Goal: Information Seeking & Learning: Learn about a topic

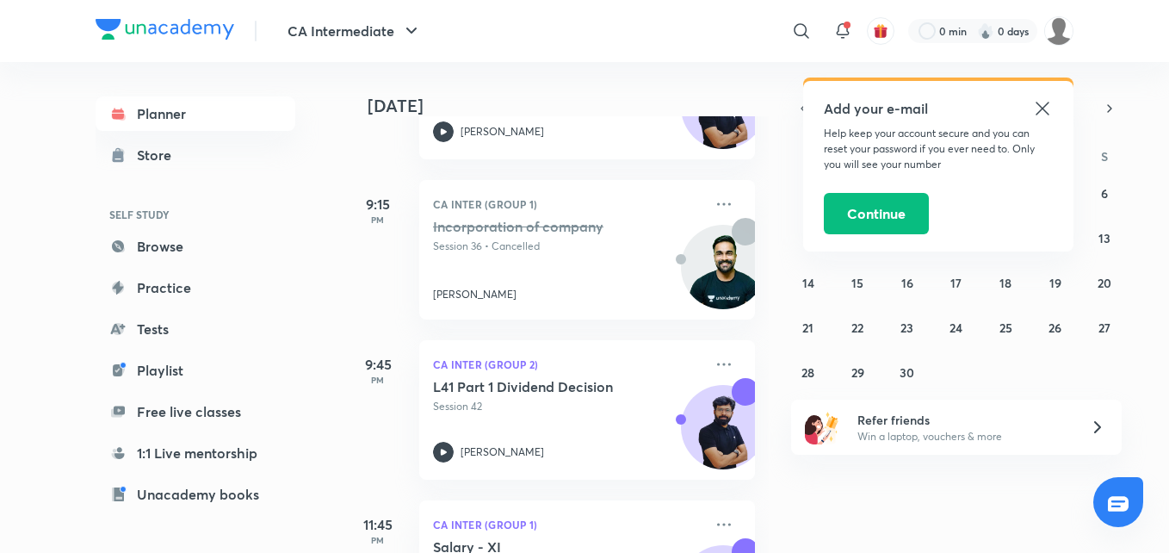
scroll to position [571, 0]
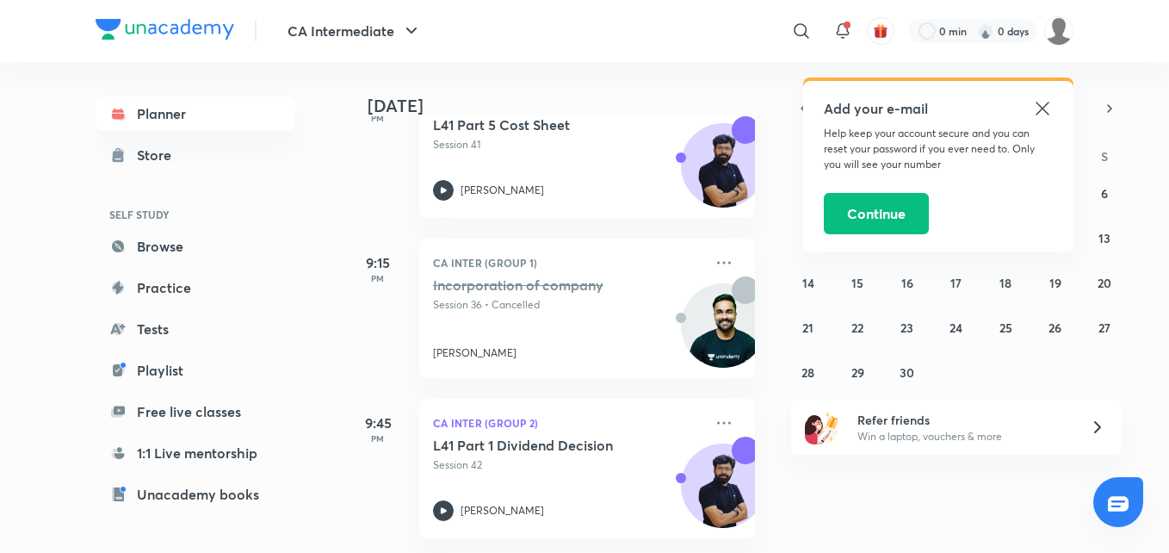
click at [1046, 108] on icon at bounding box center [1042, 108] width 21 height 21
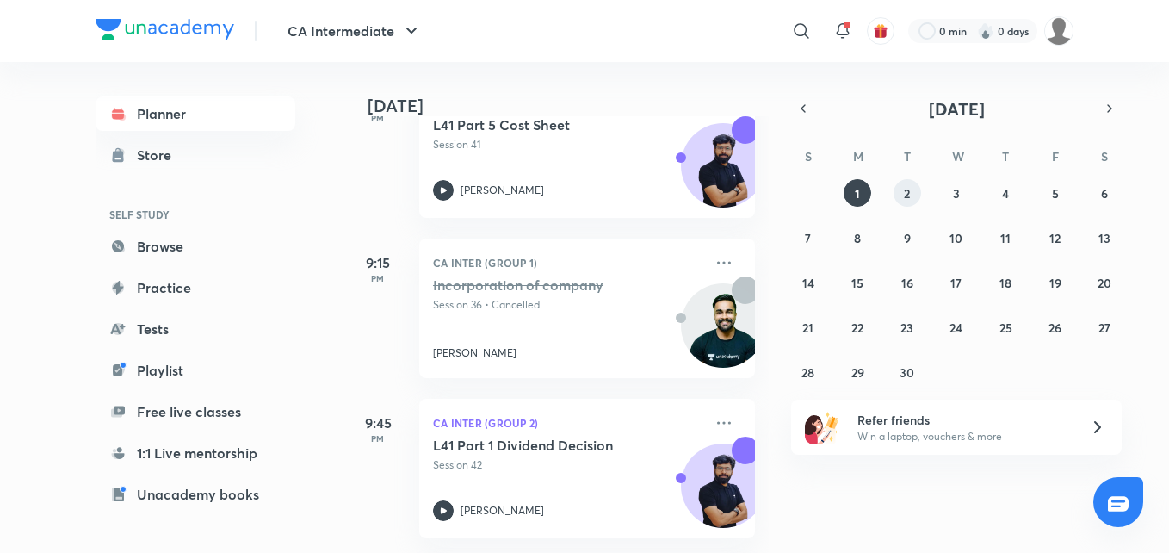
click at [909, 200] on abbr "2" at bounding box center [907, 193] width 6 height 16
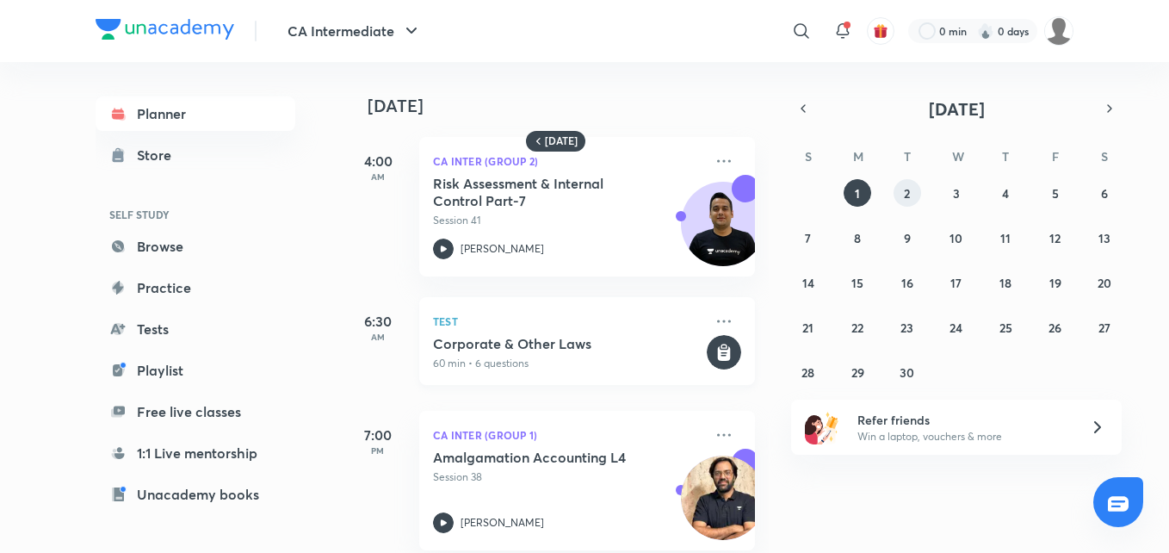
scroll to position [0, 0]
click at [416, 28] on icon "button" at bounding box center [411, 31] width 21 height 21
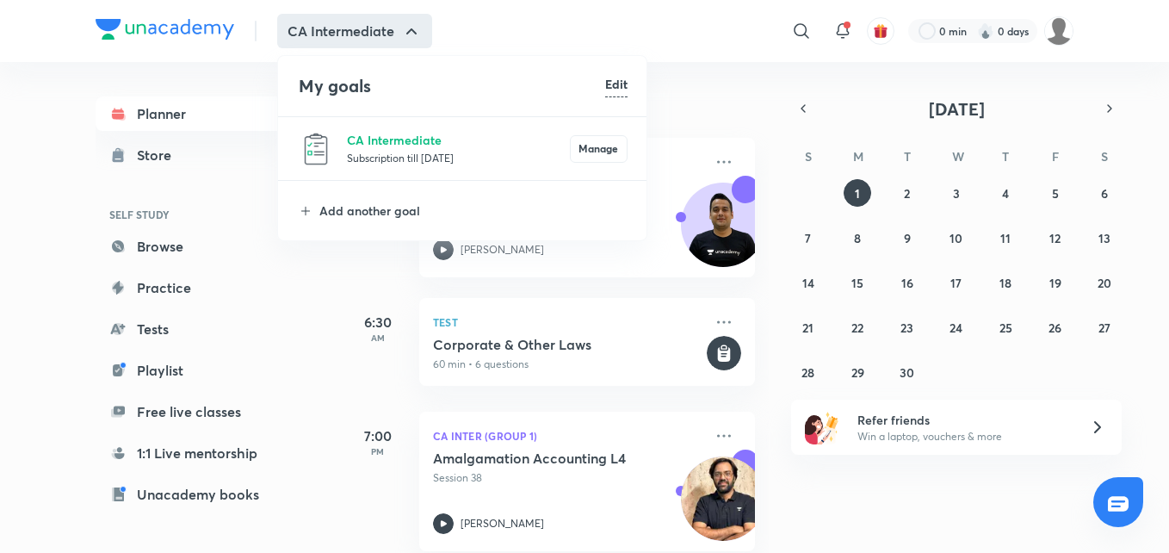
click at [416, 28] on div at bounding box center [584, 276] width 1169 height 553
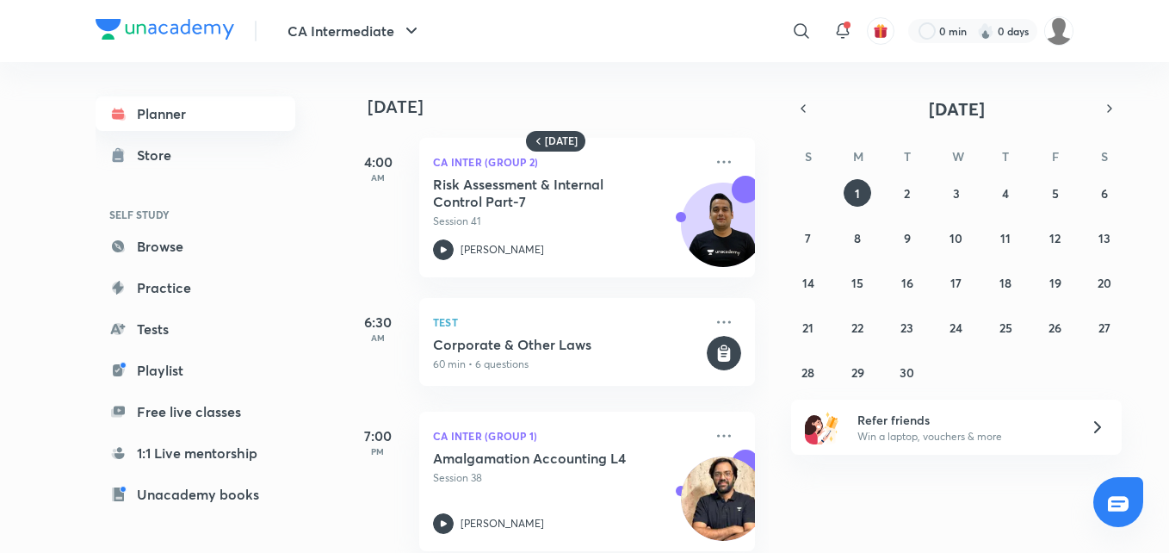
click at [238, 115] on link "Planner" at bounding box center [196, 113] width 200 height 34
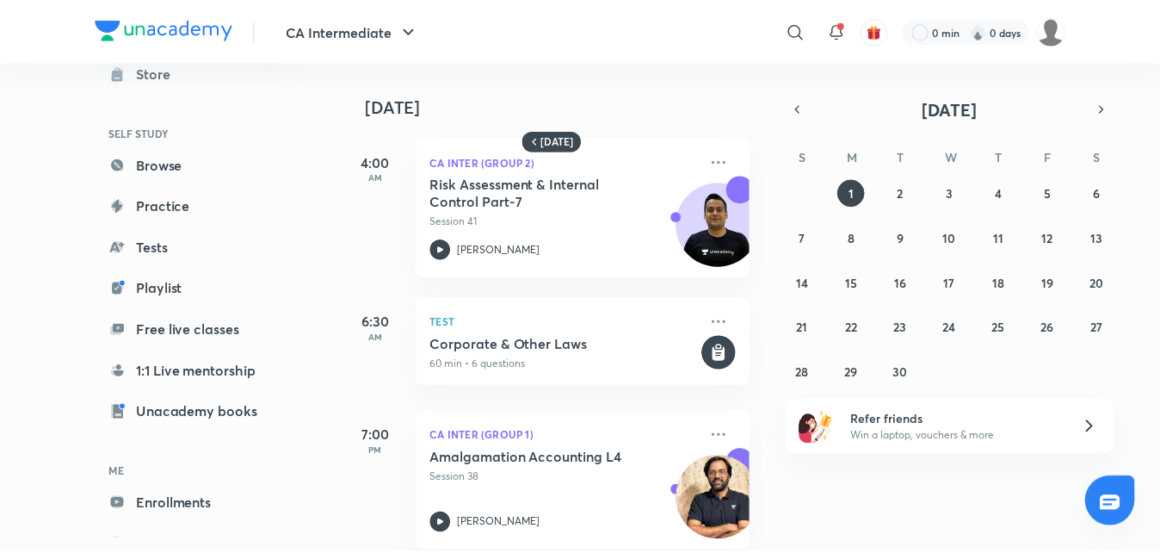
scroll to position [139, 0]
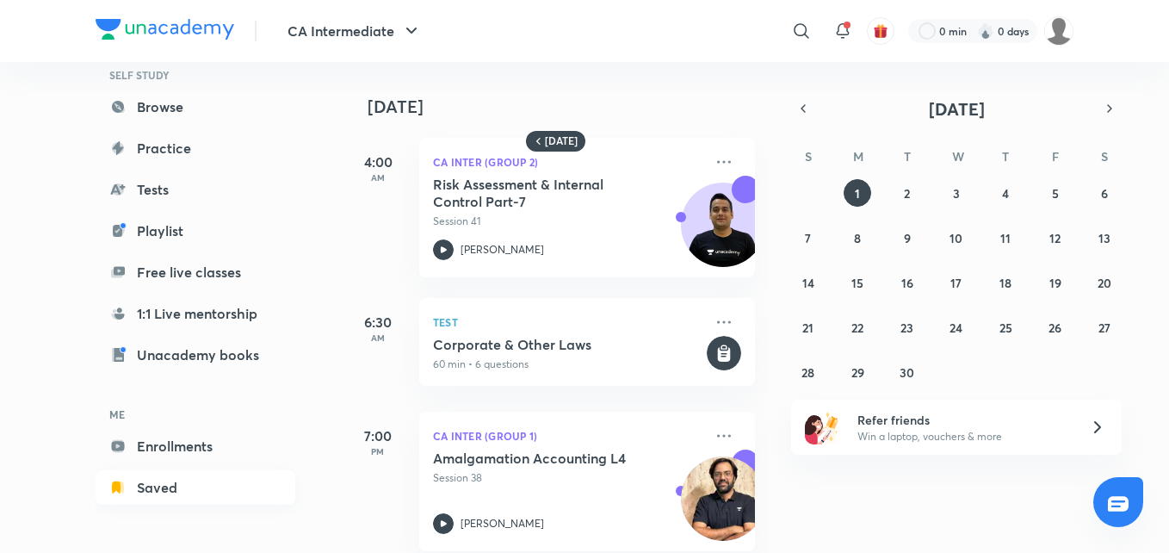
click at [158, 489] on link "Saved" at bounding box center [196, 487] width 200 height 34
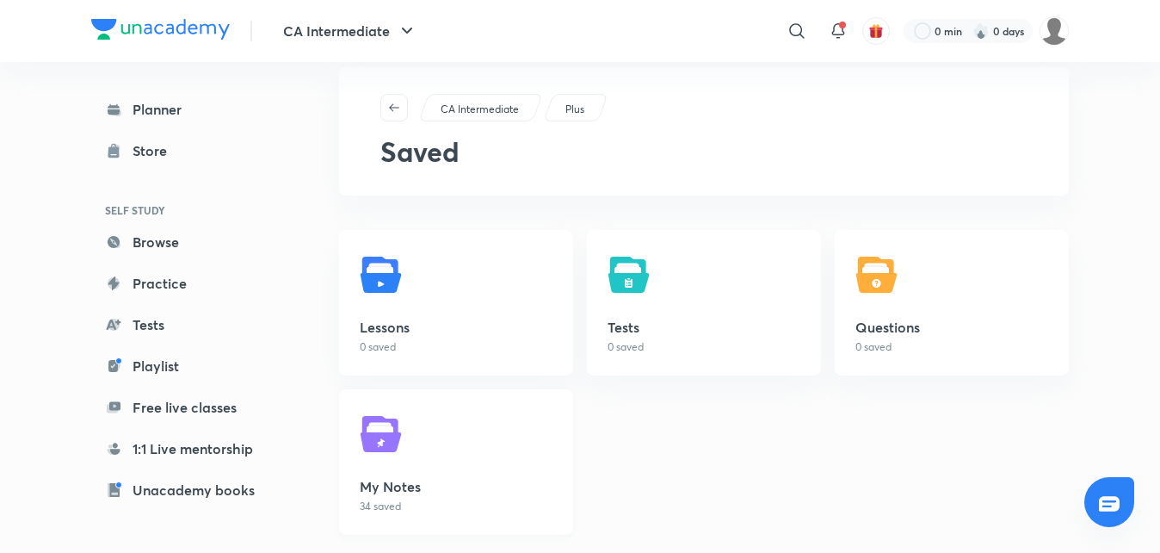
scroll to position [43, 0]
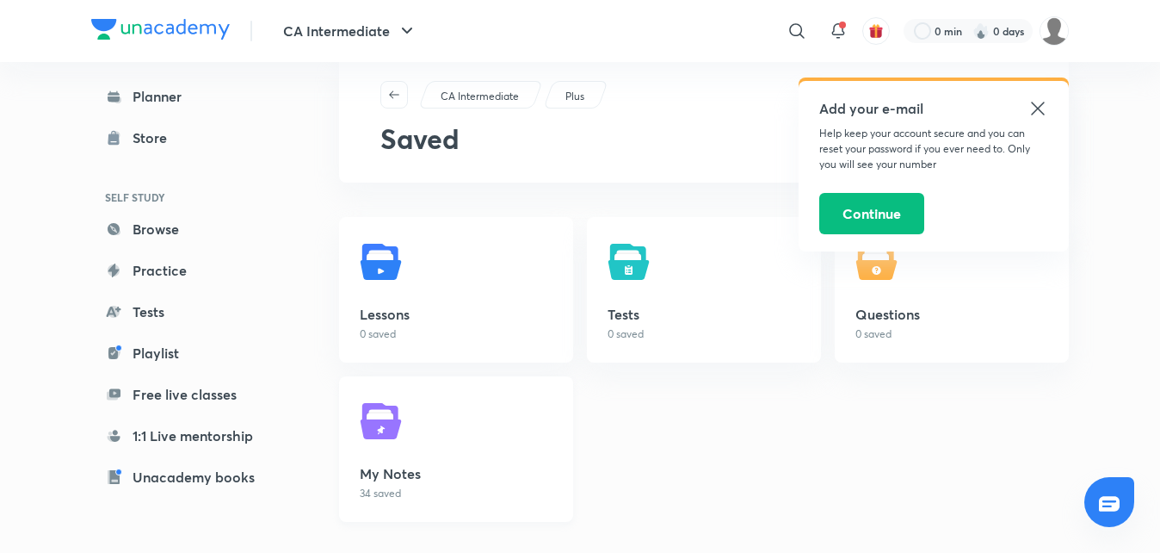
click at [380, 450] on link "My Notes 34 saved" at bounding box center [456, 448] width 234 height 145
click at [369, 425] on img at bounding box center [384, 421] width 48 height 48
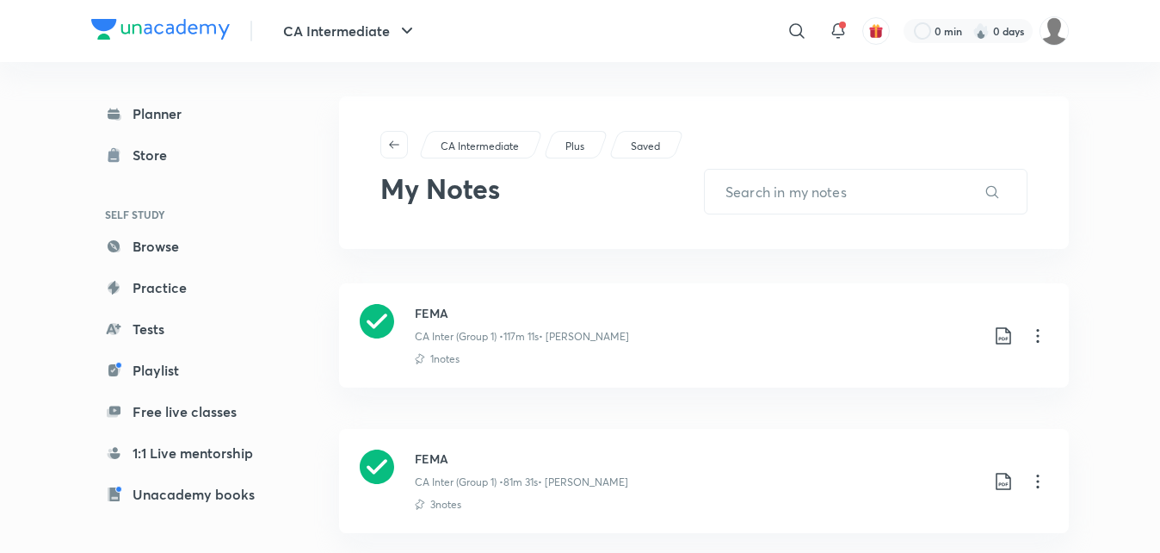
click at [431, 467] on h3 "FEMA" at bounding box center [697, 458] width 565 height 18
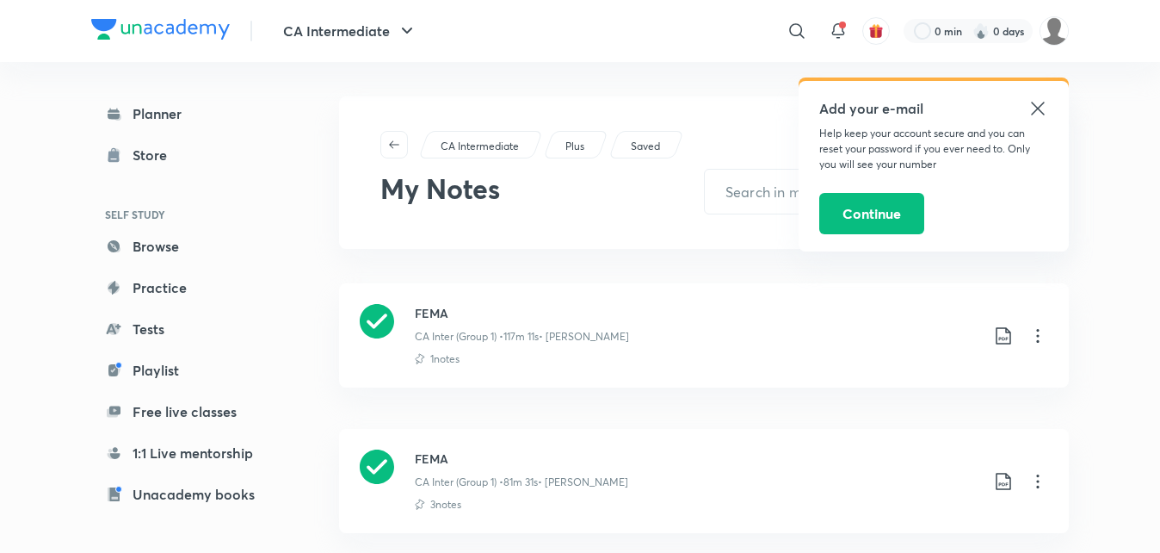
scroll to position [237, 0]
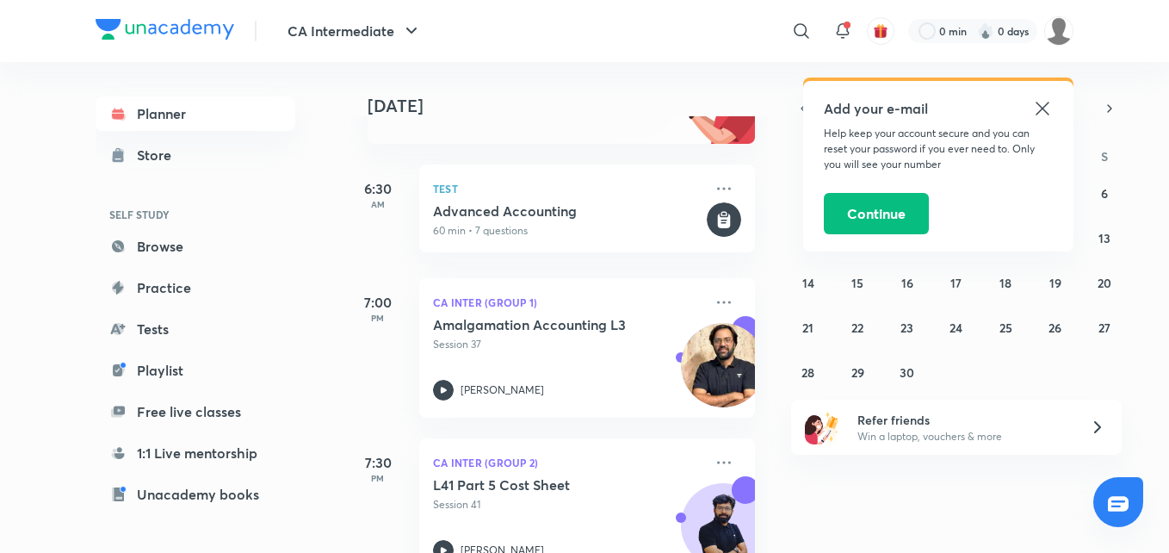
scroll to position [258, 0]
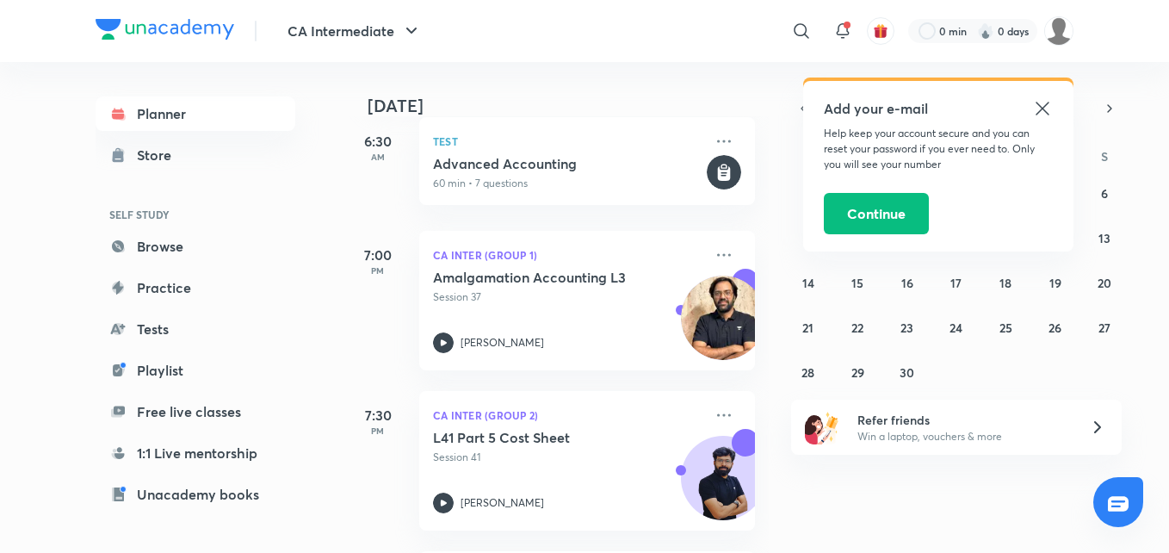
click at [1048, 105] on icon at bounding box center [1042, 108] width 21 height 21
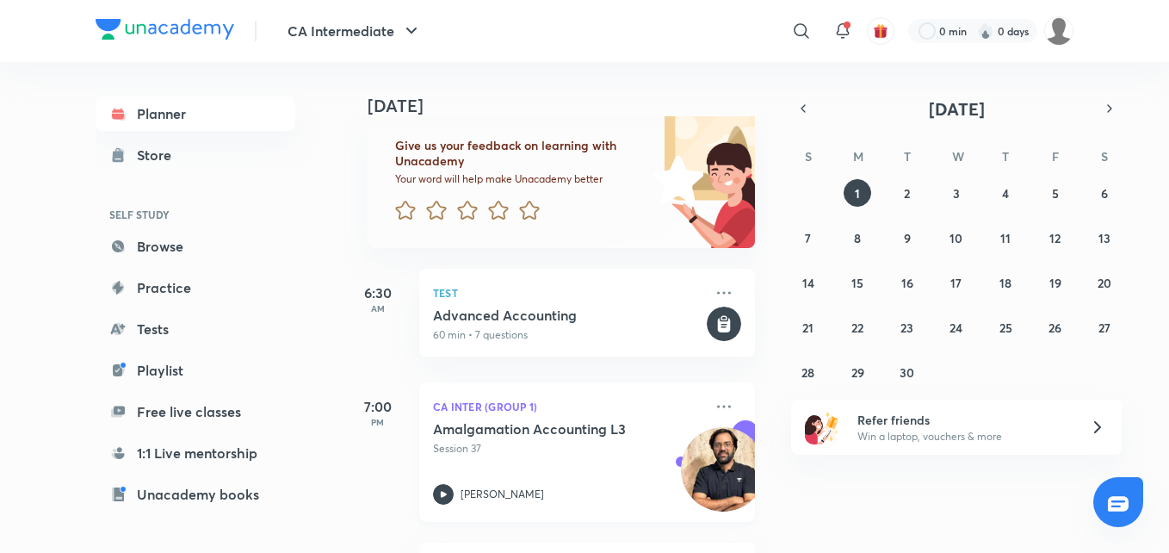
scroll to position [86, 0]
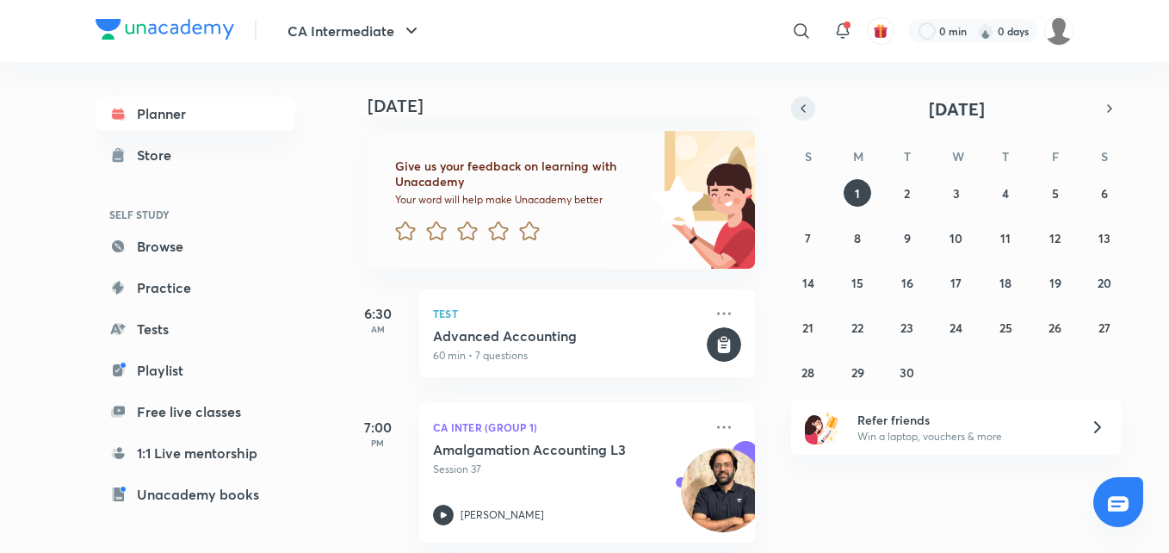
click at [801, 109] on icon "button" at bounding box center [803, 108] width 14 height 15
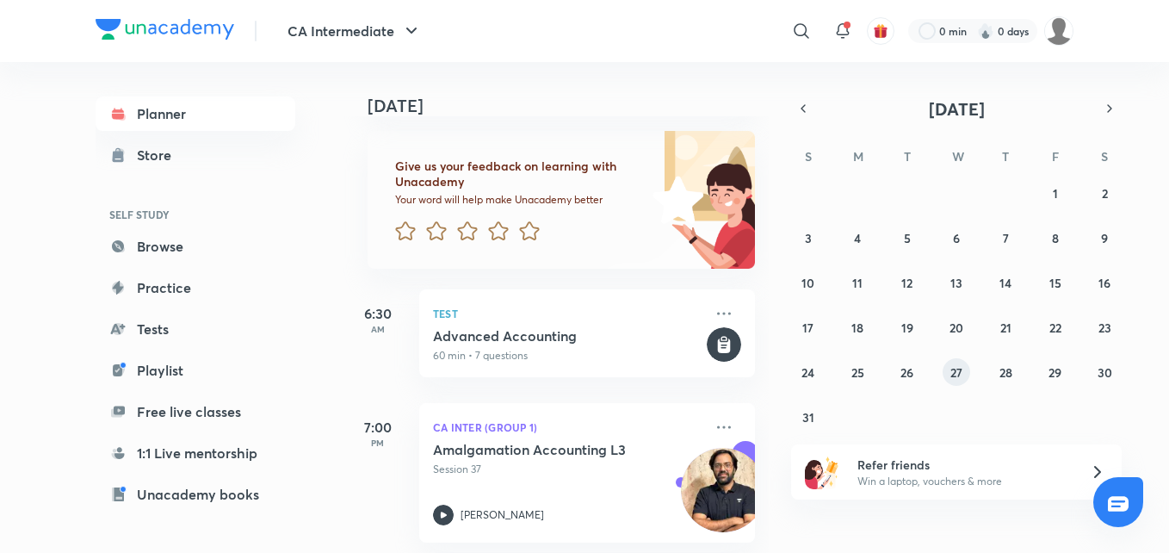
click at [959, 378] on abbr "27" at bounding box center [956, 372] width 12 height 16
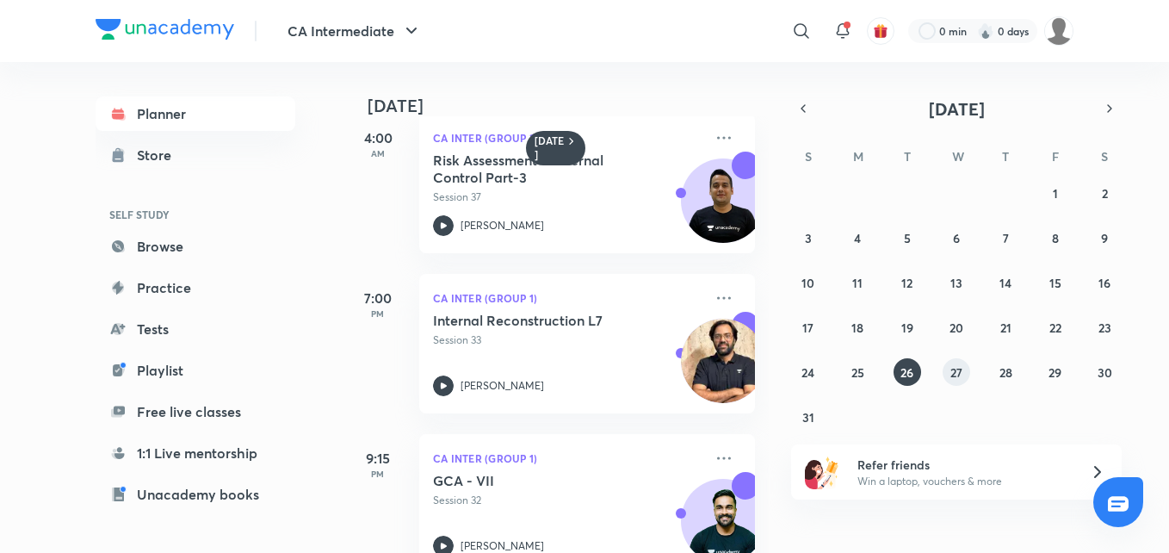
scroll to position [516, 0]
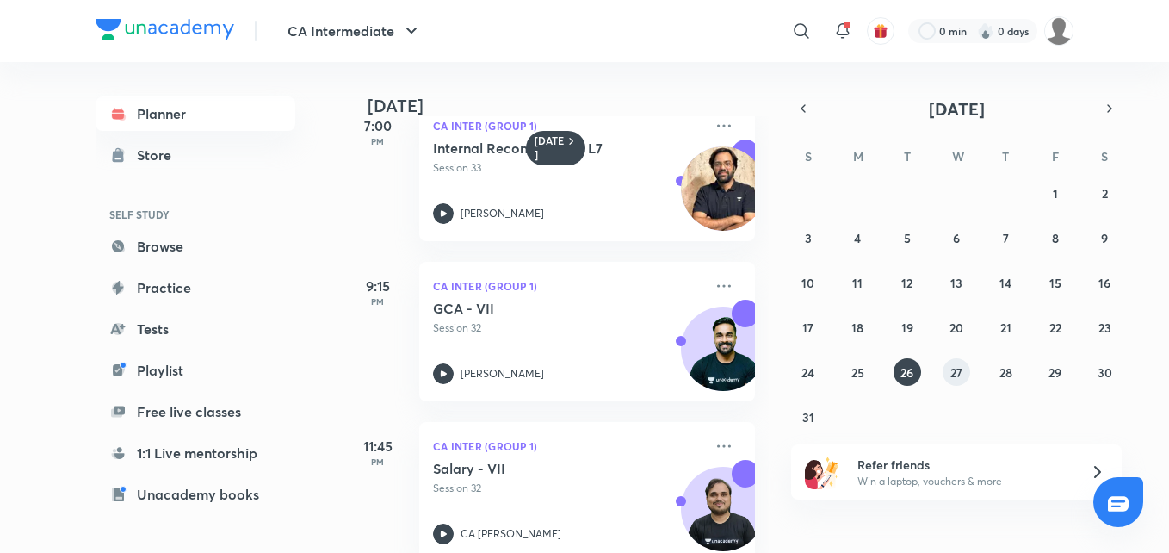
click at [963, 373] on button "27" at bounding box center [957, 372] width 28 height 28
click at [958, 369] on abbr "27" at bounding box center [956, 372] width 12 height 16
click at [955, 369] on abbr "27" at bounding box center [956, 372] width 12 height 16
click at [1001, 374] on abbr "28" at bounding box center [1005, 372] width 13 height 16
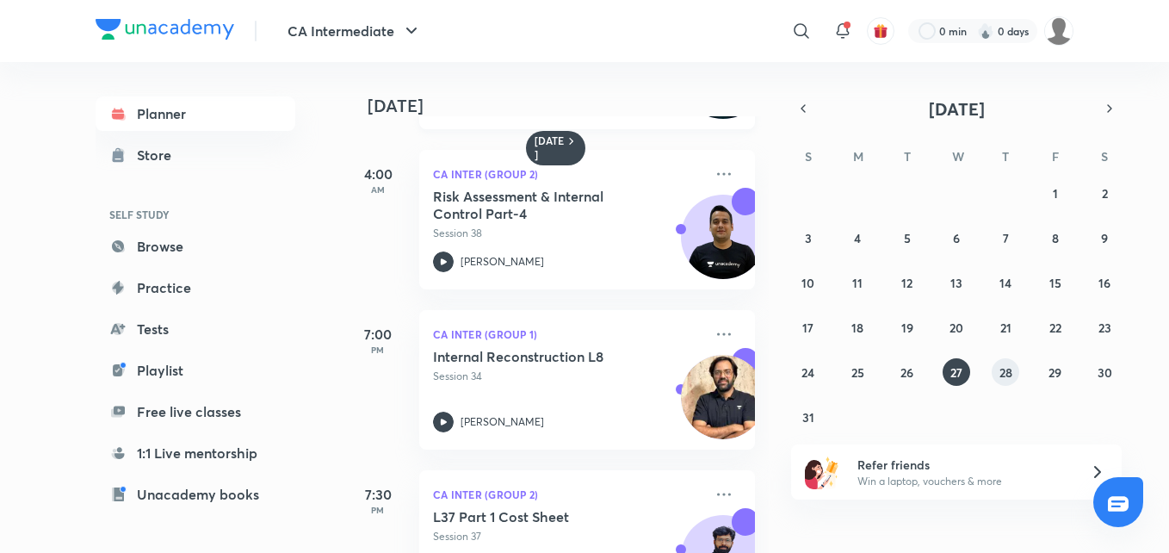
scroll to position [344, 0]
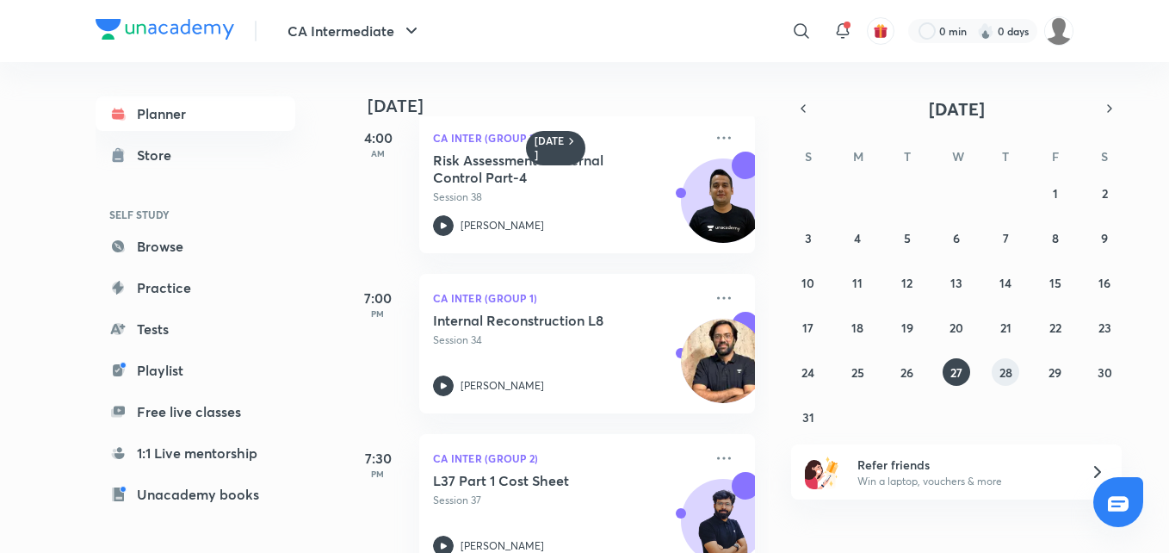
click at [1006, 372] on abbr "28" at bounding box center [1005, 372] width 13 height 16
click at [1010, 364] on abbr "28" at bounding box center [1005, 372] width 13 height 16
click at [1005, 373] on abbr "28" at bounding box center [1005, 372] width 13 height 16
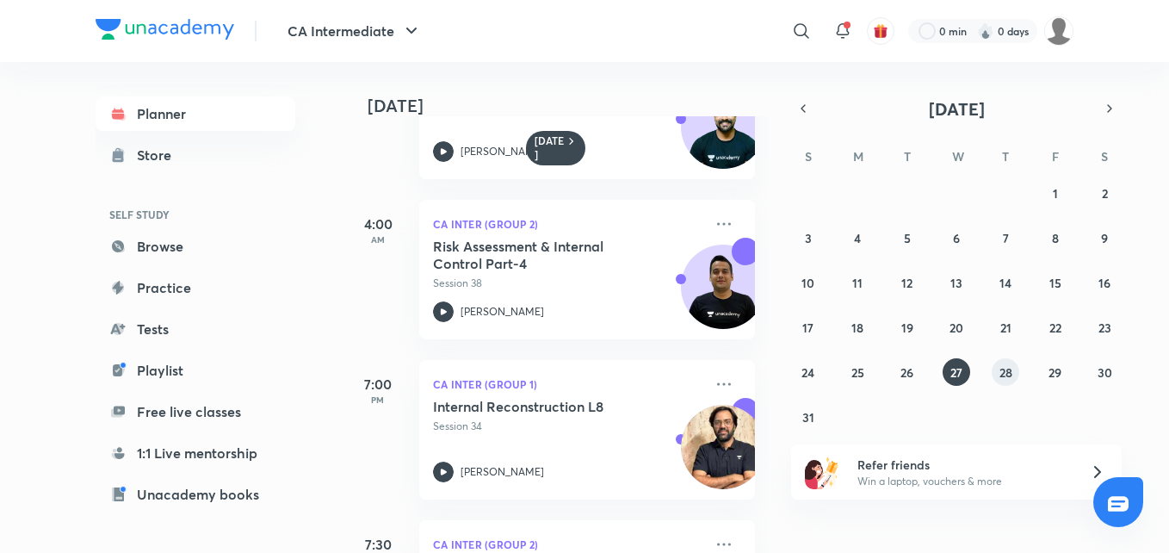
scroll to position [0, 0]
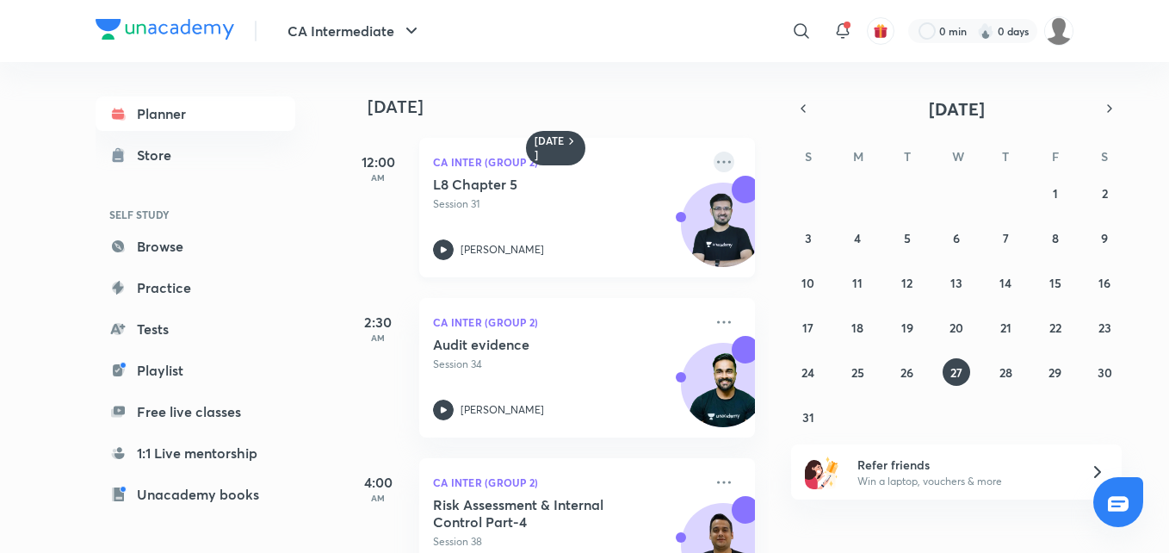
click at [714, 161] on icon at bounding box center [724, 162] width 21 height 21
click at [638, 279] on div "2:30 AM CA Inter (Group 2) Audit evidence Session 34 [PERSON_NAME]" at bounding box center [548, 357] width 411 height 160
click at [996, 374] on button "28" at bounding box center [1006, 372] width 28 height 28
click at [1010, 370] on abbr "28" at bounding box center [1005, 372] width 13 height 16
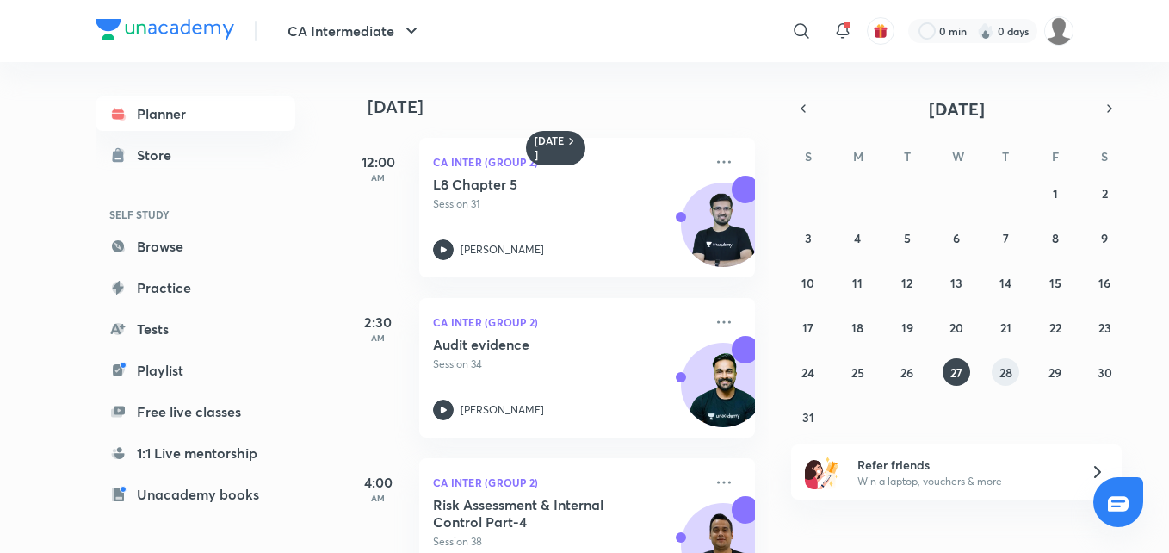
click at [1010, 370] on abbr "28" at bounding box center [1005, 372] width 13 height 16
click at [1048, 368] on abbr "29" at bounding box center [1054, 372] width 13 height 16
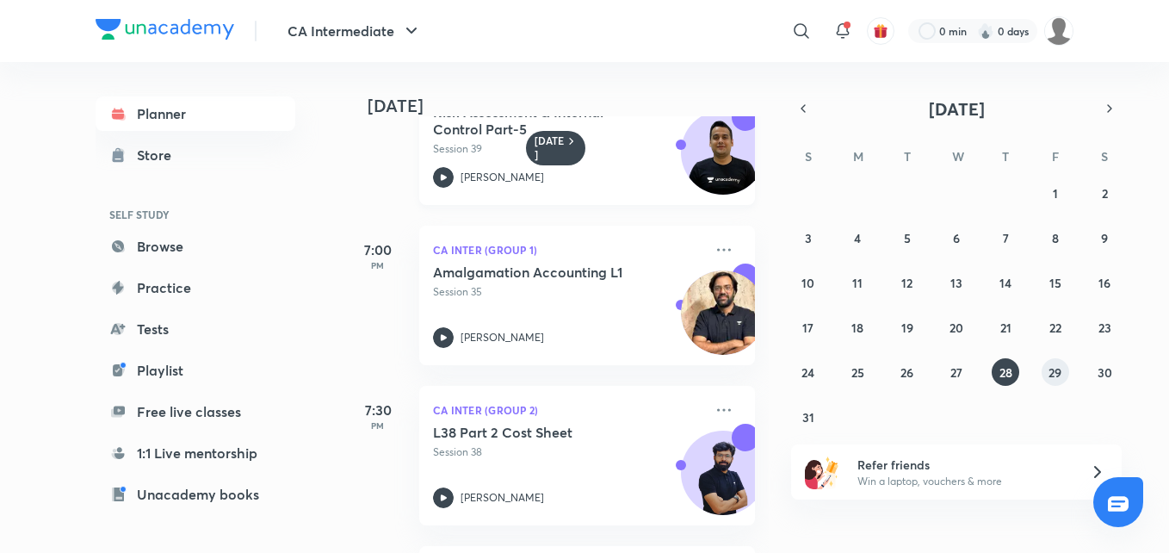
scroll to position [430, 0]
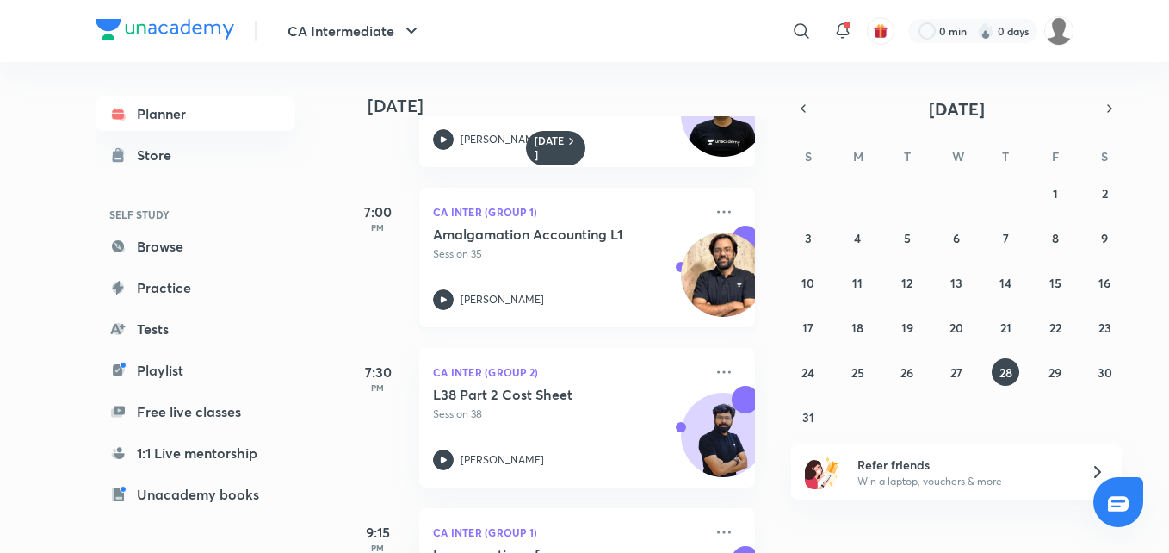
click at [437, 302] on icon at bounding box center [443, 299] width 21 height 21
click at [714, 213] on icon at bounding box center [724, 211] width 21 height 21
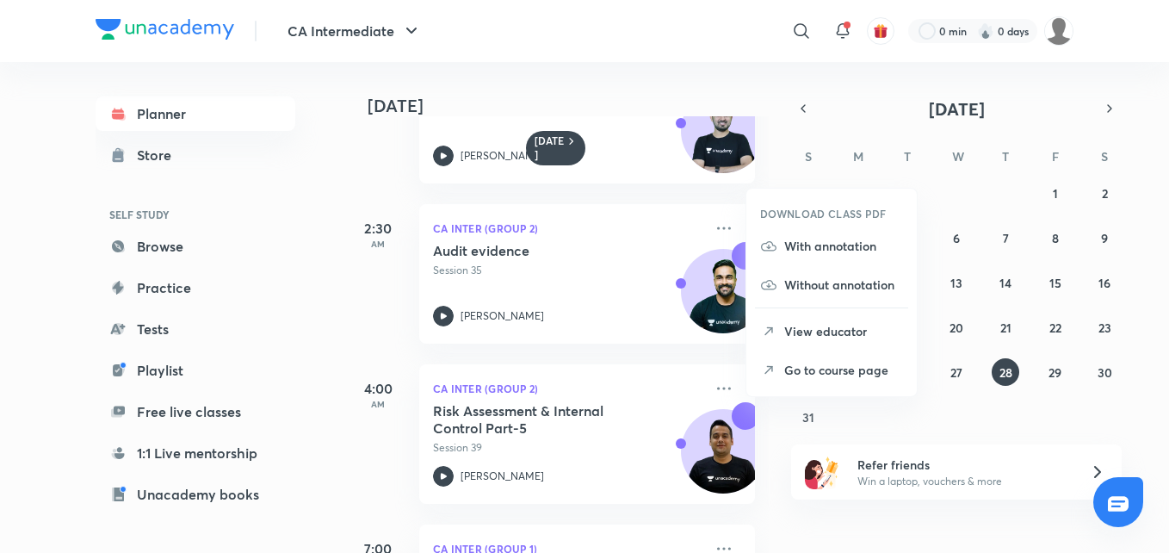
scroll to position [86, 0]
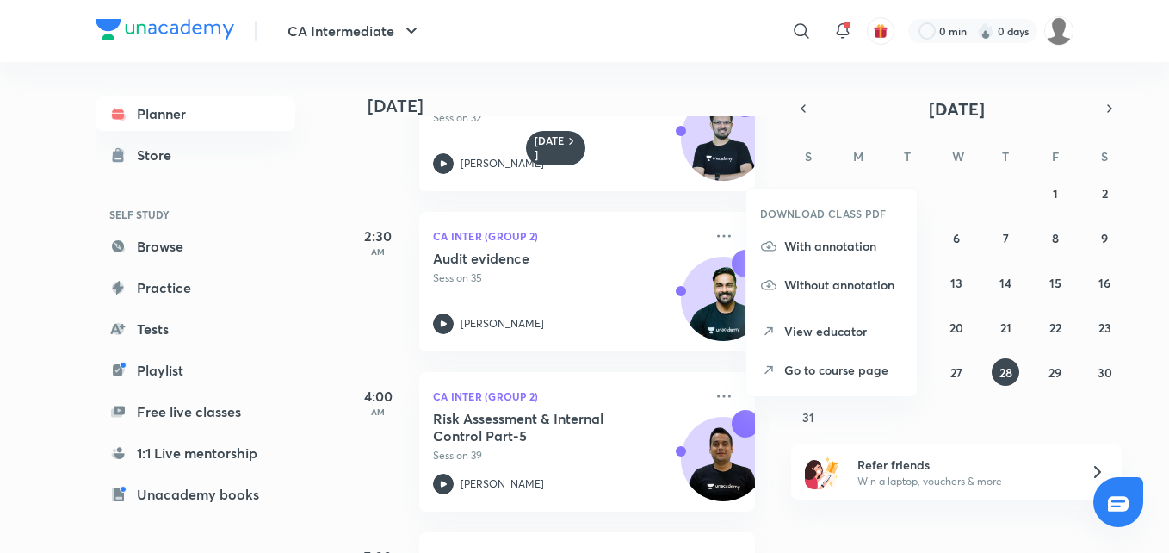
click at [769, 163] on div "[DATE] 12:00 AM CA Inter (Group 2) L9 Chapter 5 Session 32 [PERSON_NAME] 2:30 A…" at bounding box center [754, 307] width 822 height 491
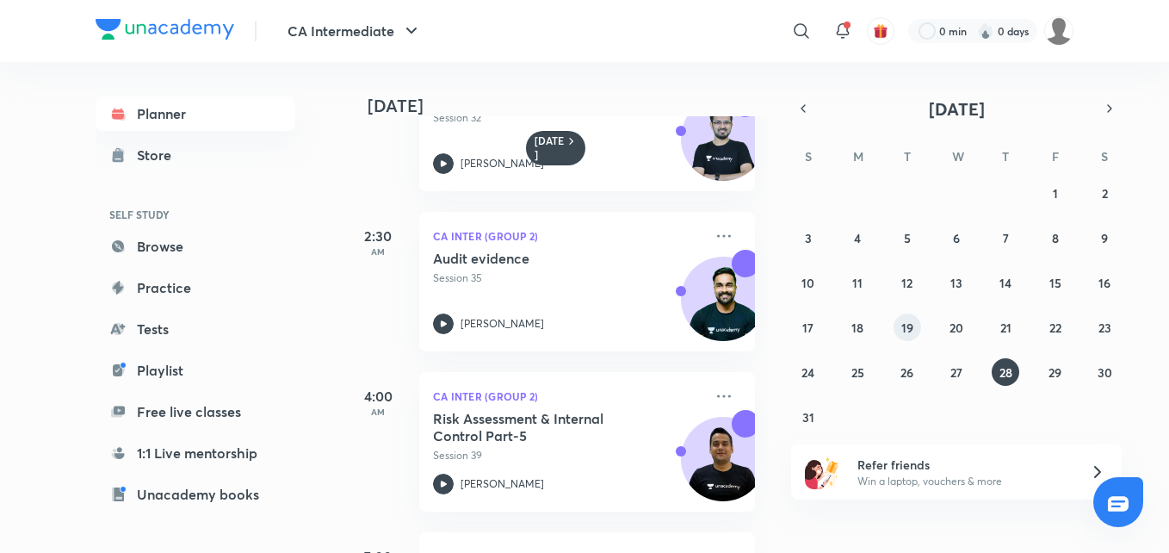
click at [907, 331] on abbr "19" at bounding box center [907, 327] width 12 height 16
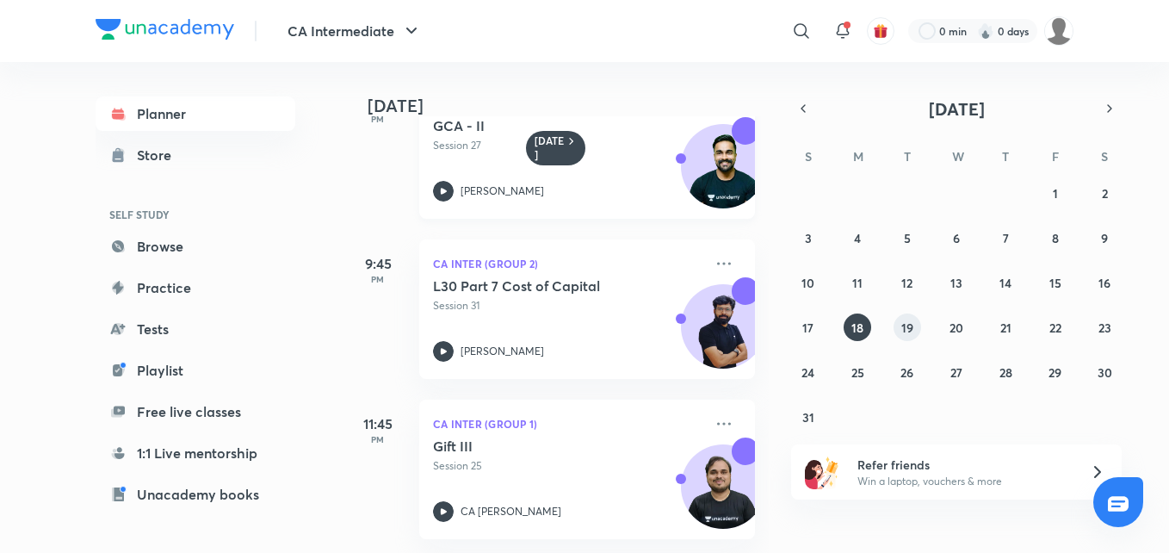
scroll to position [712, 0]
click at [906, 329] on abbr "19" at bounding box center [907, 327] width 12 height 16
click at [905, 329] on abbr "19" at bounding box center [907, 327] width 12 height 16
click at [906, 327] on abbr "19" at bounding box center [907, 327] width 12 height 16
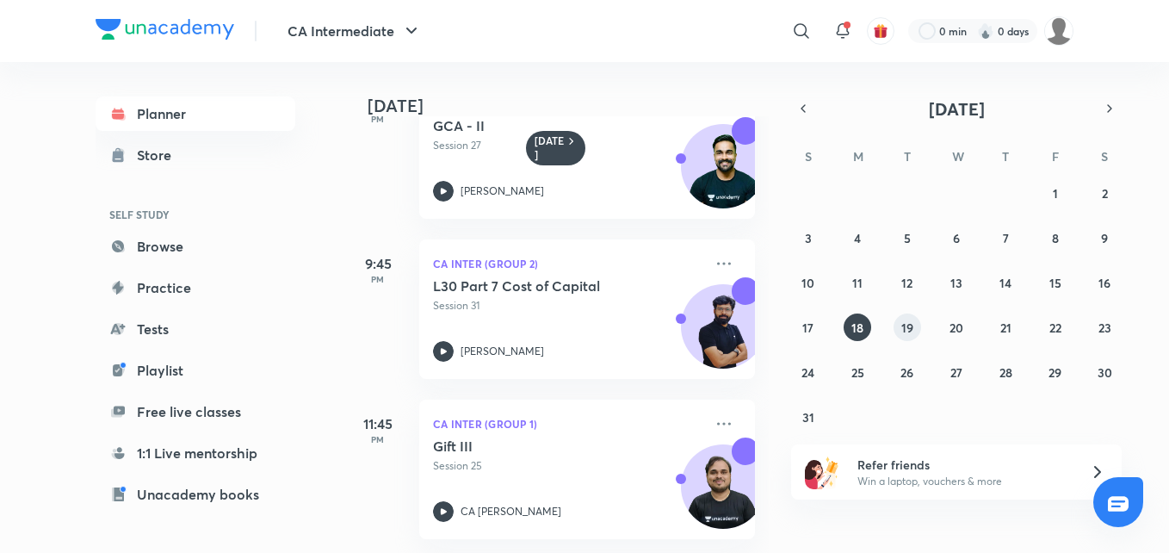
click at [906, 327] on abbr "19" at bounding box center [907, 327] width 12 height 16
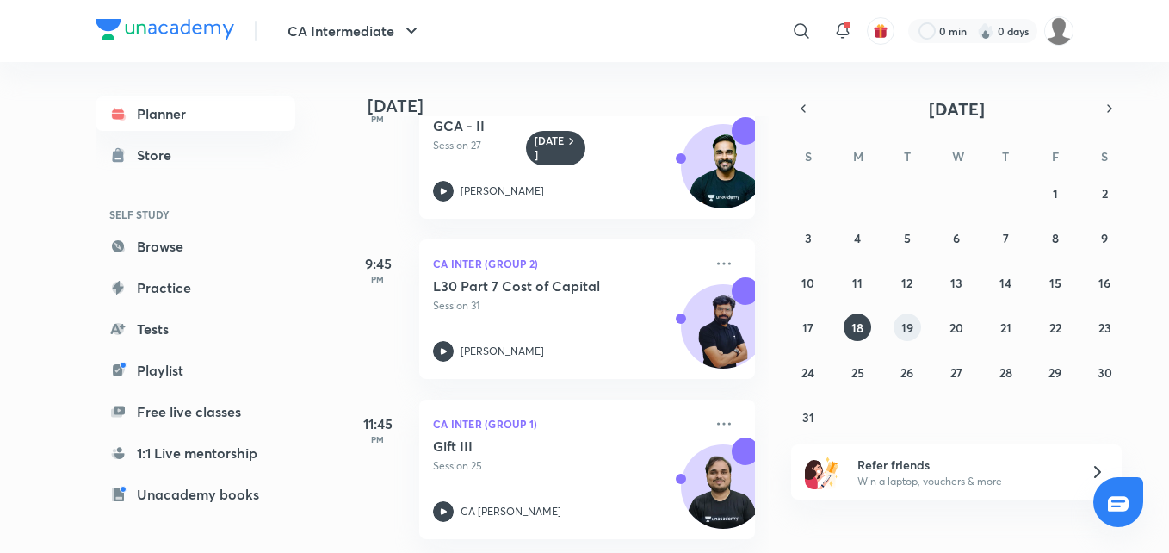
click at [906, 327] on abbr "19" at bounding box center [907, 327] width 12 height 16
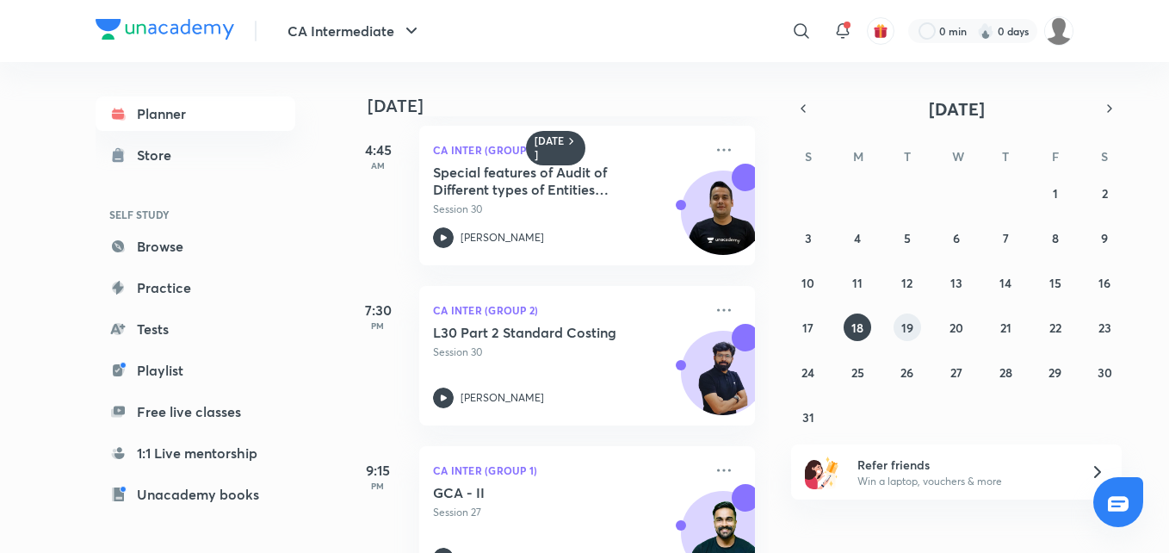
scroll to position [516, 0]
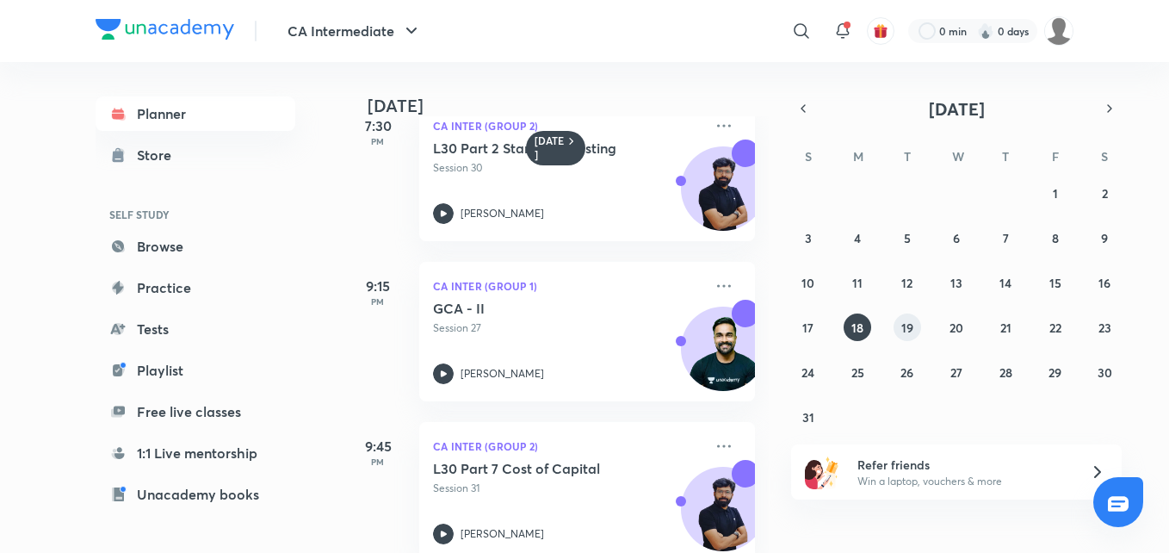
click at [906, 327] on abbr "19" at bounding box center [907, 327] width 12 height 16
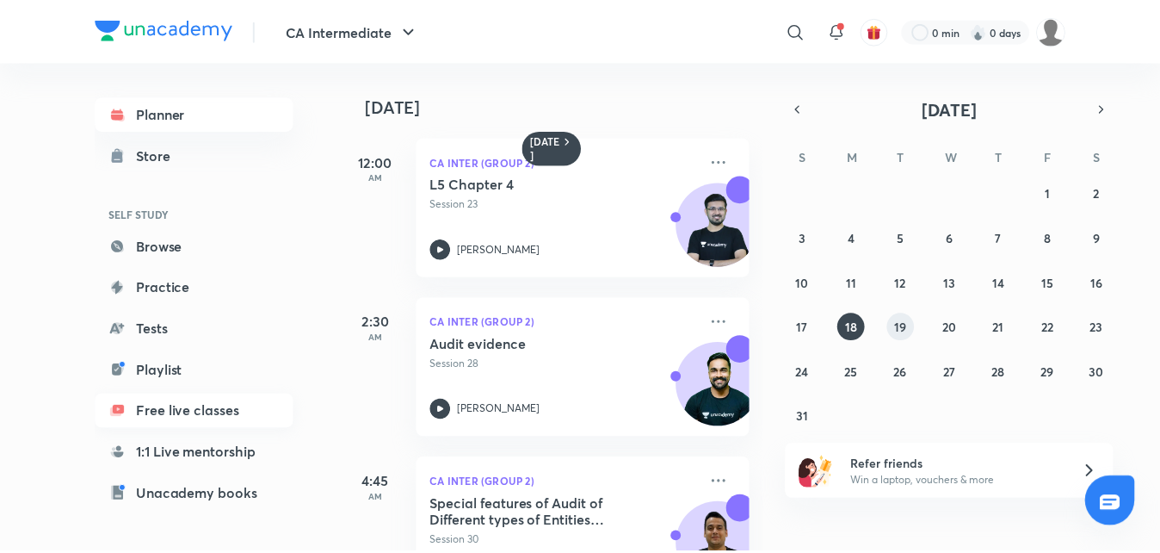
scroll to position [86, 0]
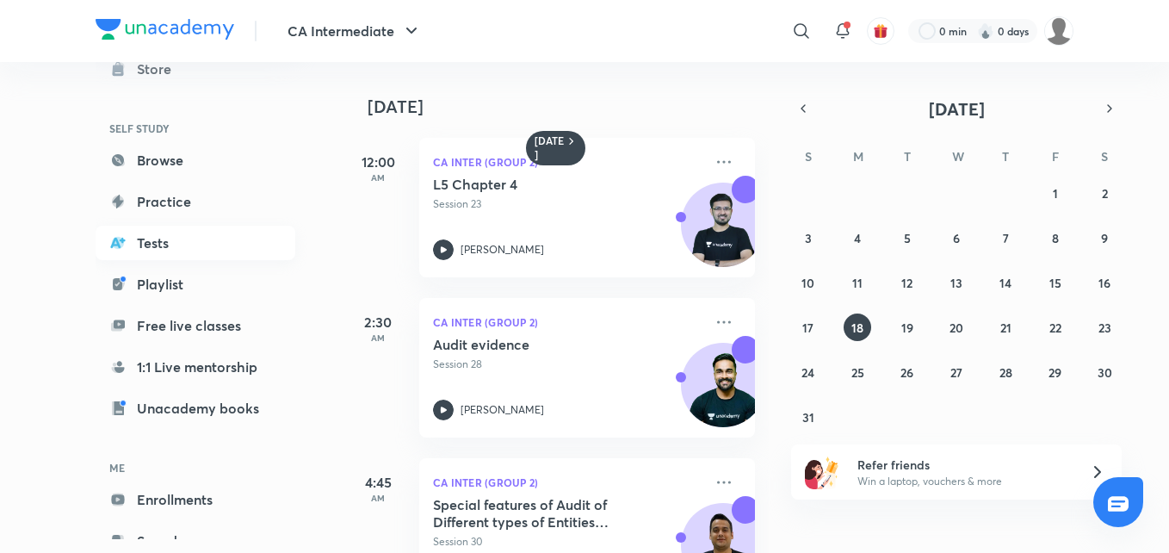
click at [158, 246] on link "Tests" at bounding box center [196, 243] width 200 height 34
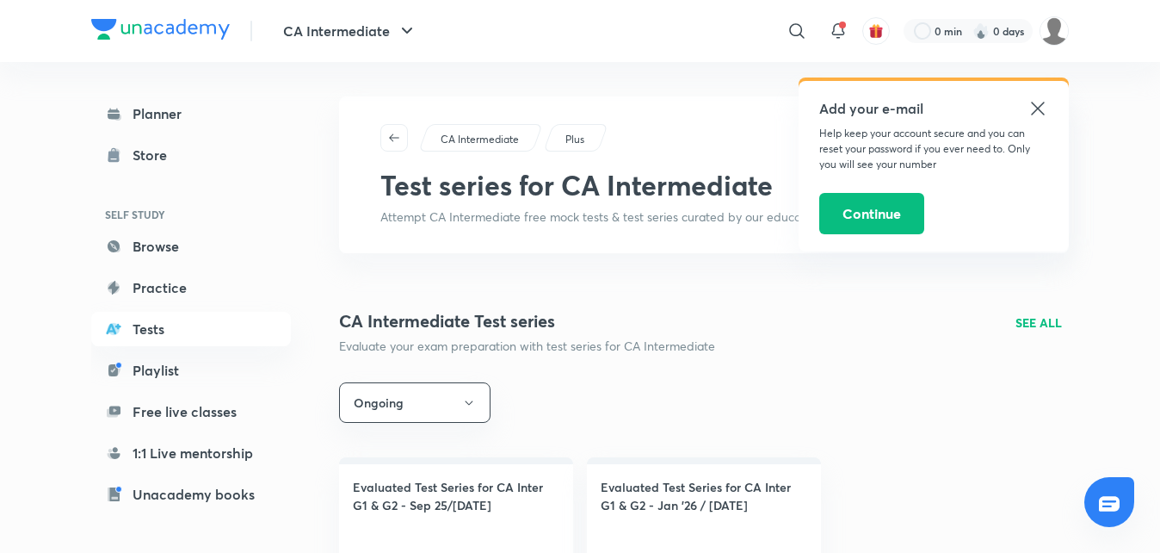
click at [1037, 103] on icon at bounding box center [1038, 108] width 21 height 21
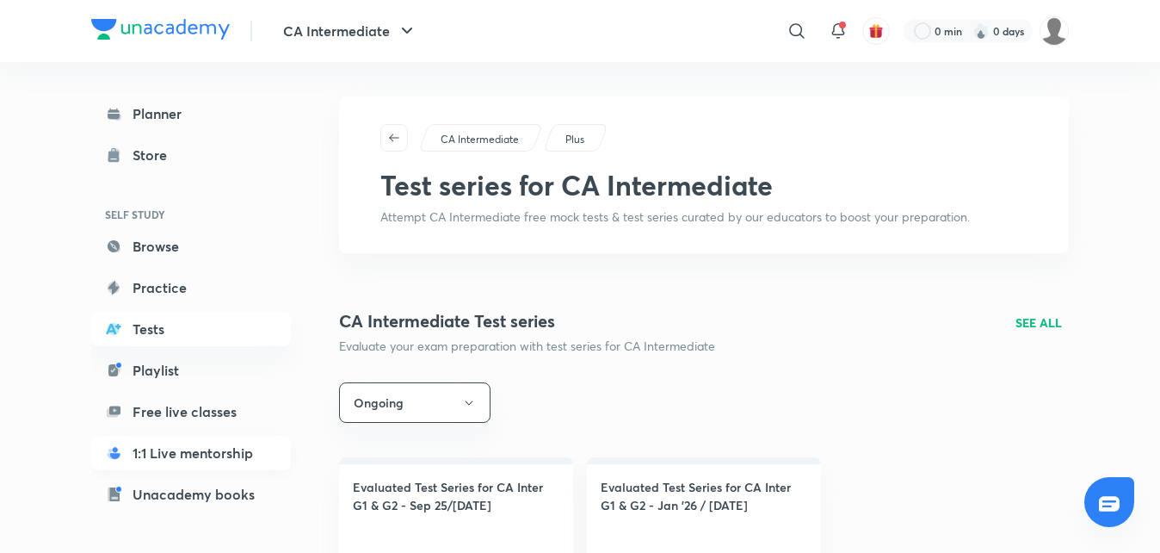
click at [166, 450] on link "1:1 Live mentorship" at bounding box center [191, 453] width 200 height 34
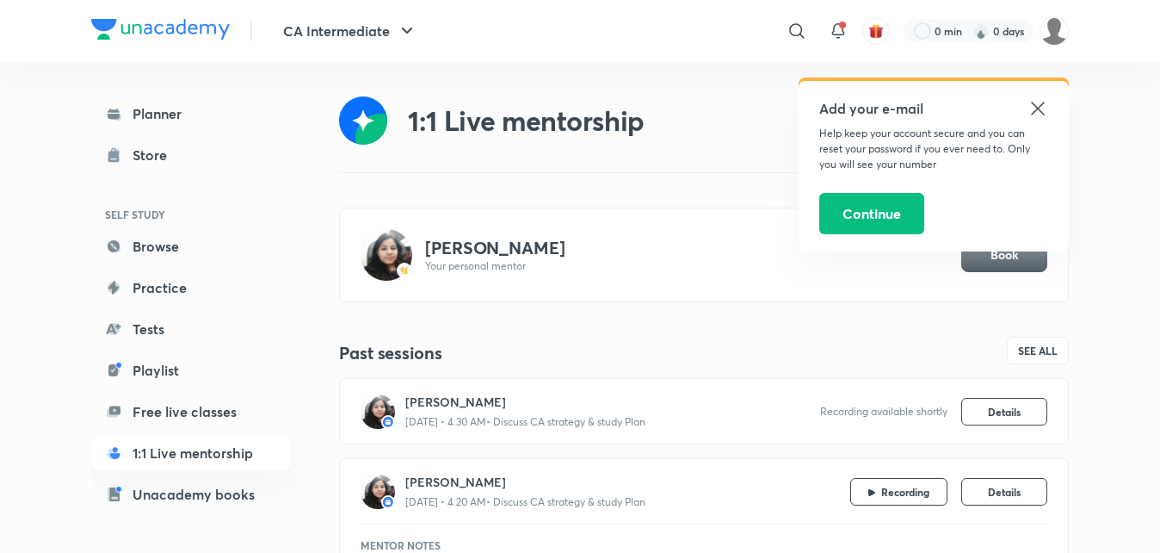
click at [1038, 109] on icon at bounding box center [1037, 108] width 13 height 13
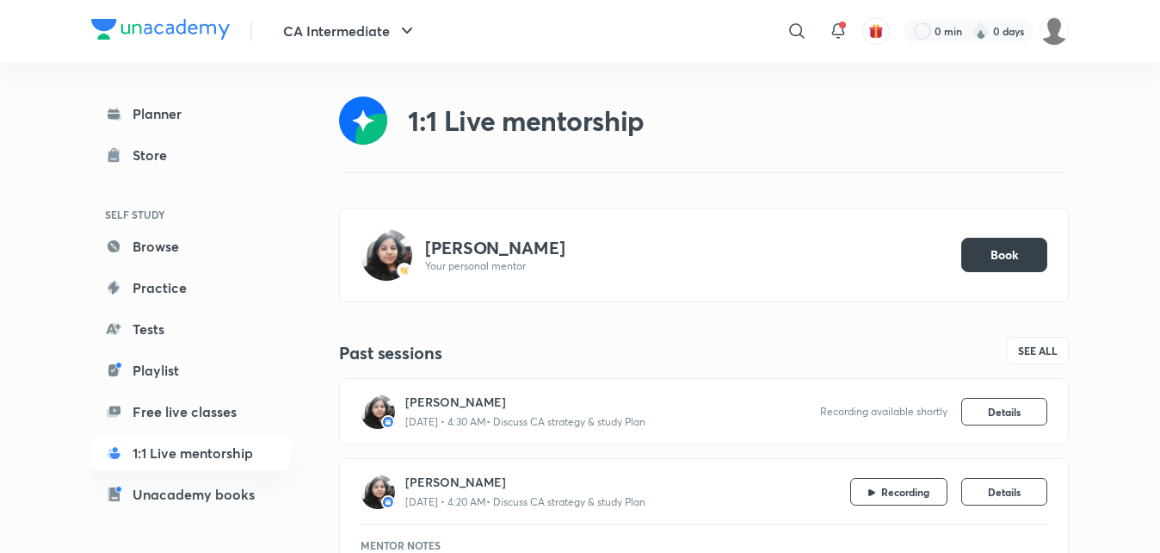
click at [1002, 256] on span "Book" at bounding box center [1005, 254] width 28 height 17
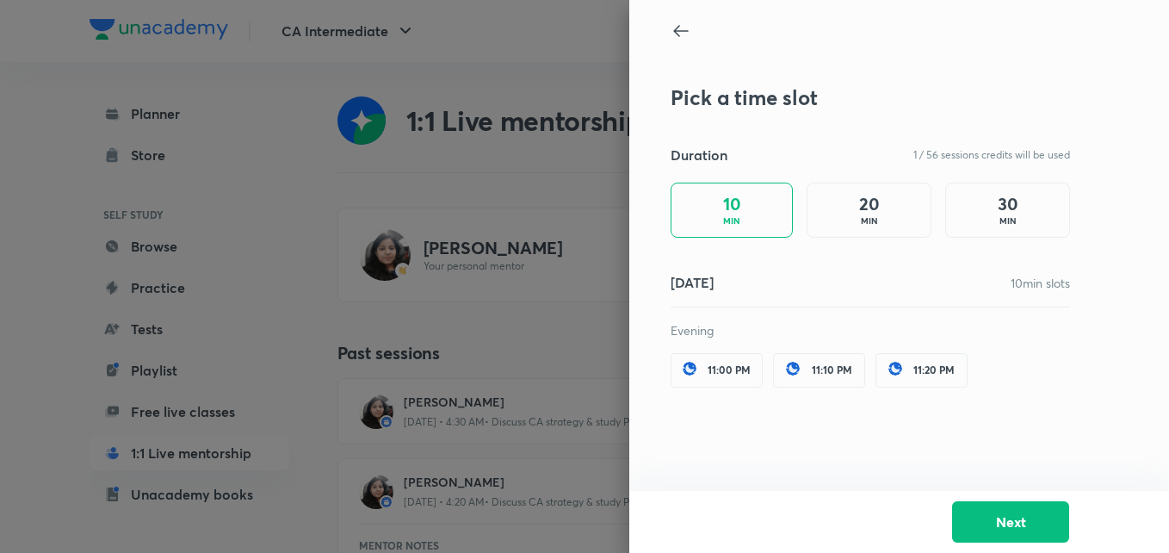
click at [1010, 207] on h4 "30" at bounding box center [1008, 204] width 21 height 21
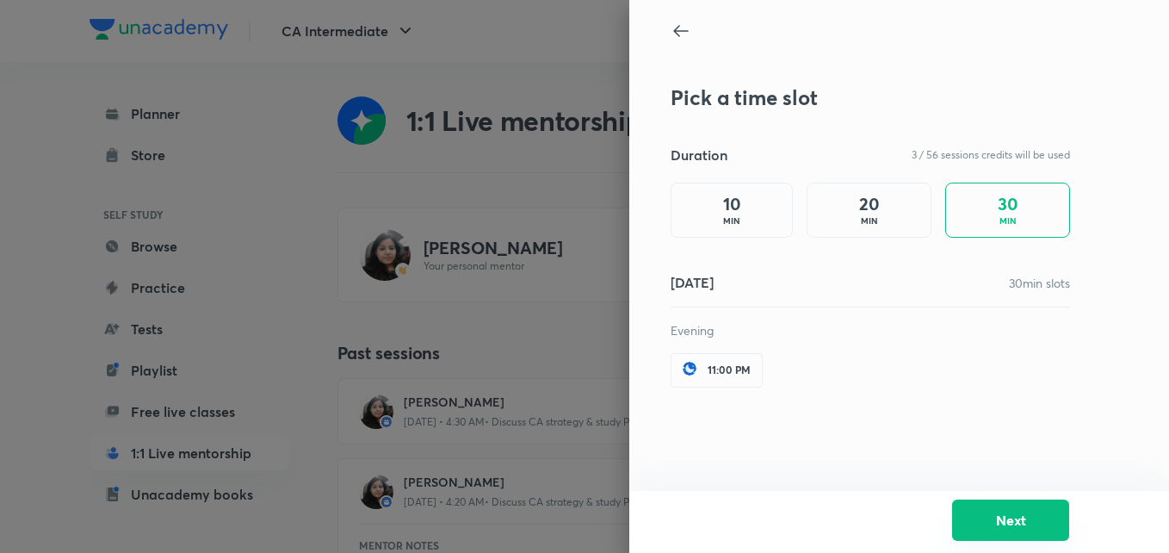
click at [1009, 515] on button "Next" at bounding box center [1010, 519] width 117 height 41
click at [932, 397] on div "Pick a time slot Duration 3 / 56 sessions credits will be used 10 MIN 20 MIN 30…" at bounding box center [899, 245] width 540 height 491
click at [875, 194] on h4 "20" at bounding box center [869, 204] width 21 height 21
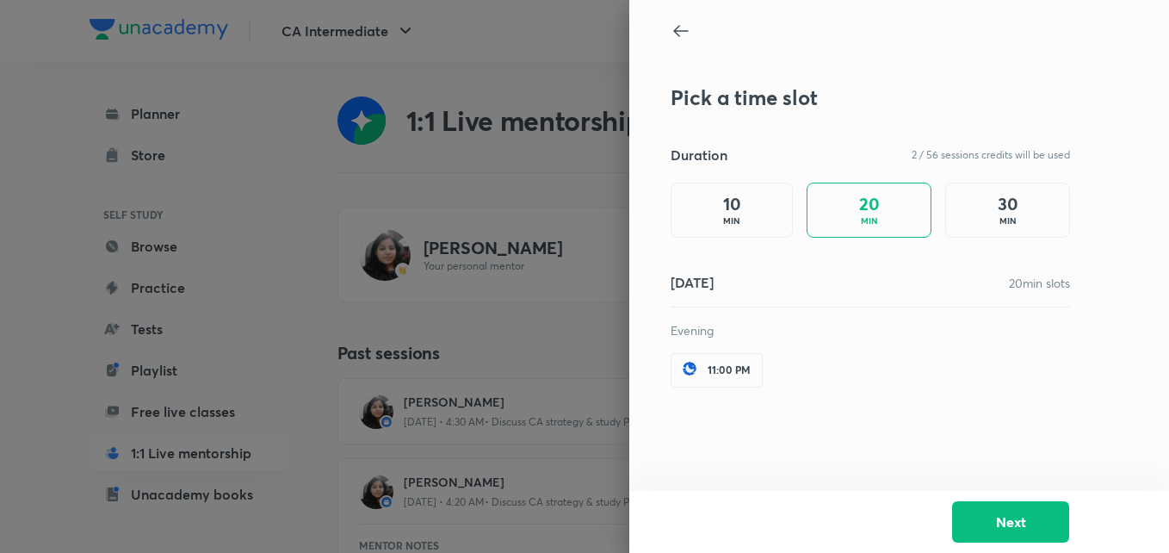
click at [1010, 212] on h4 "30" at bounding box center [1008, 204] width 21 height 21
click at [698, 284] on h5 "[DATE]" at bounding box center [692, 282] width 43 height 21
click at [699, 283] on h5 "[DATE]" at bounding box center [692, 282] width 43 height 21
drag, startPoint x: 699, startPoint y: 283, endPoint x: 678, endPoint y: 282, distance: 20.7
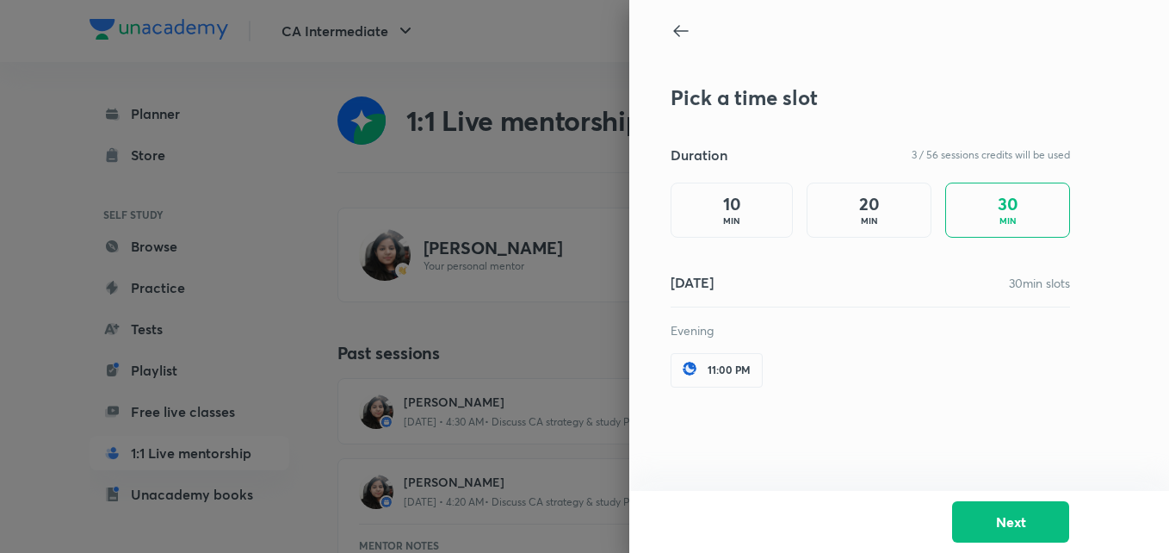
click at [678, 282] on h5 "[DATE]" at bounding box center [692, 282] width 43 height 21
drag, startPoint x: 678, startPoint y: 282, endPoint x: 785, endPoint y: 306, distance: 109.2
click at [785, 306] on div "[DATE] min slots Evening 11:00 PM" at bounding box center [870, 333] width 399 height 122
click at [674, 30] on icon at bounding box center [681, 31] width 21 height 21
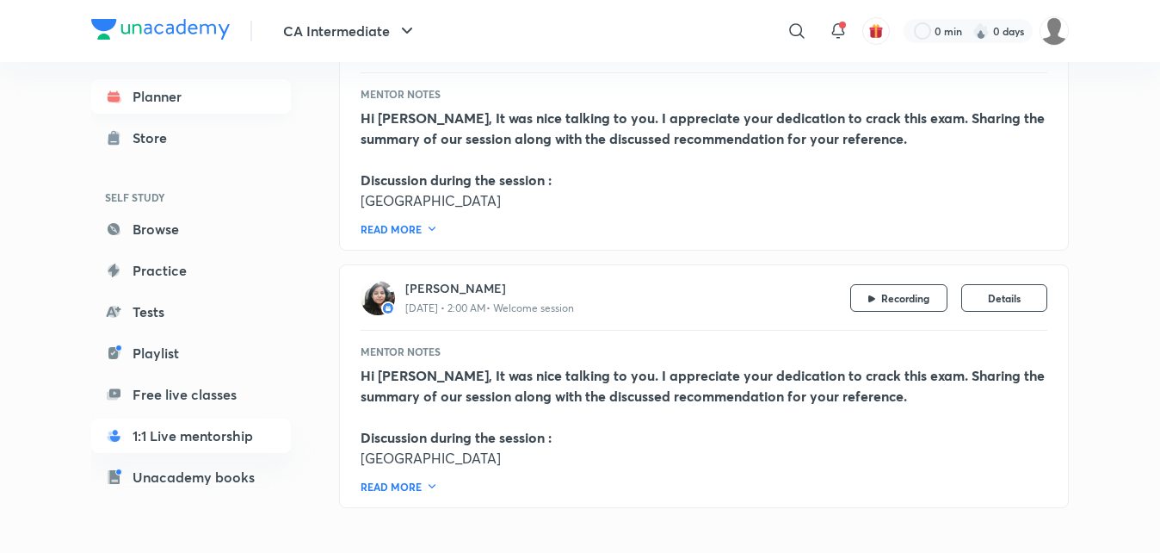
click at [176, 97] on link "Planner" at bounding box center [191, 96] width 200 height 34
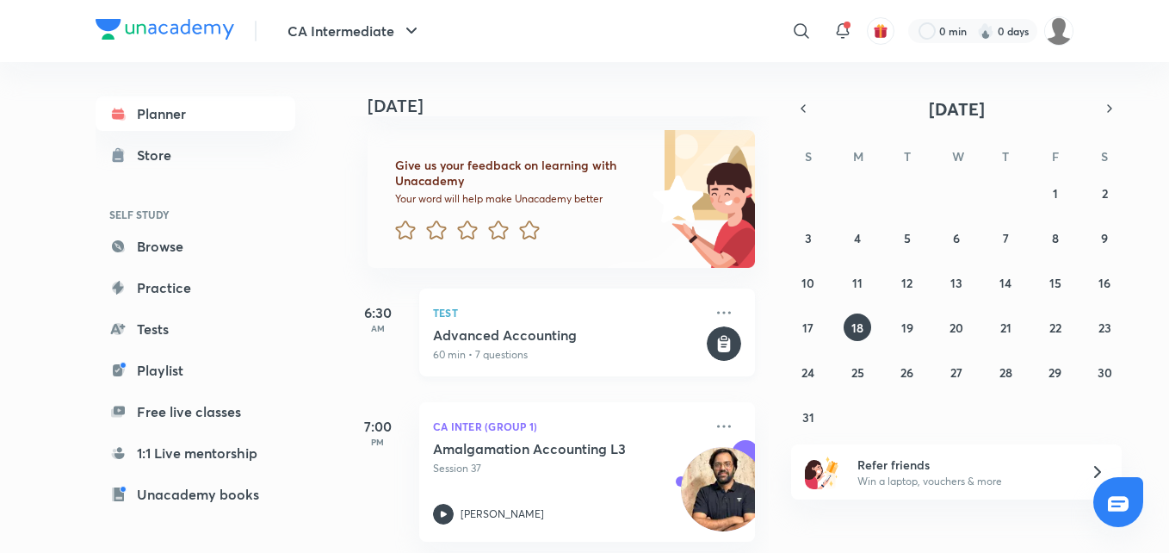
scroll to position [172, 0]
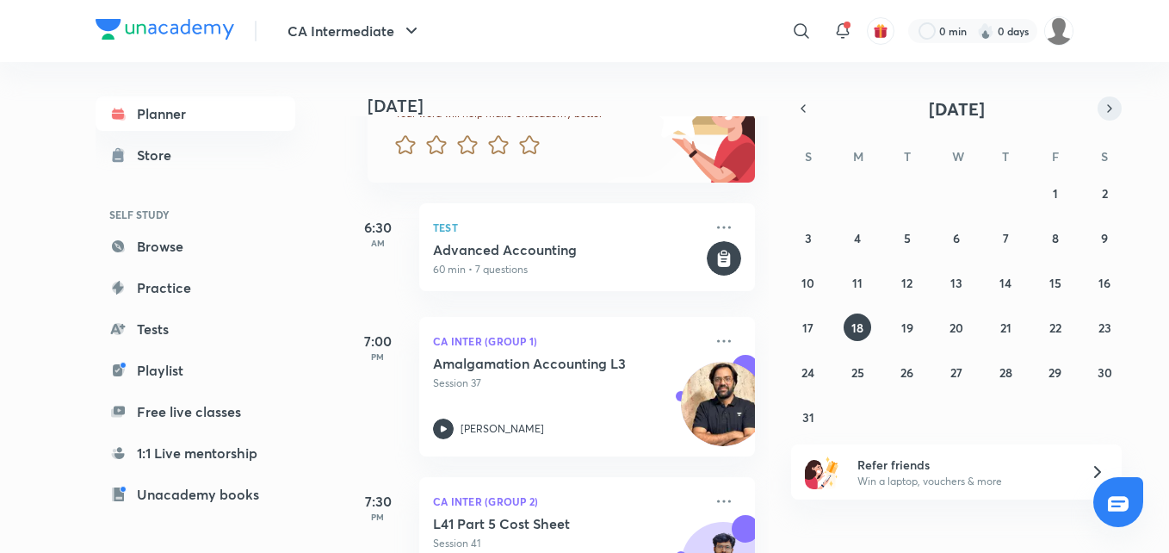
click at [1106, 106] on icon "button" at bounding box center [1110, 108] width 14 height 15
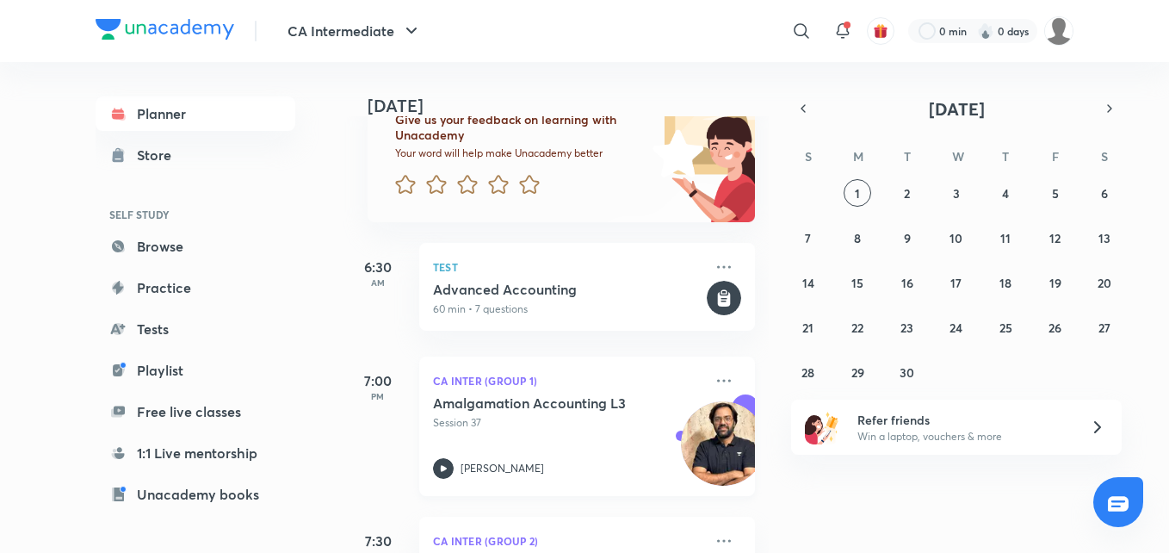
scroll to position [0, 0]
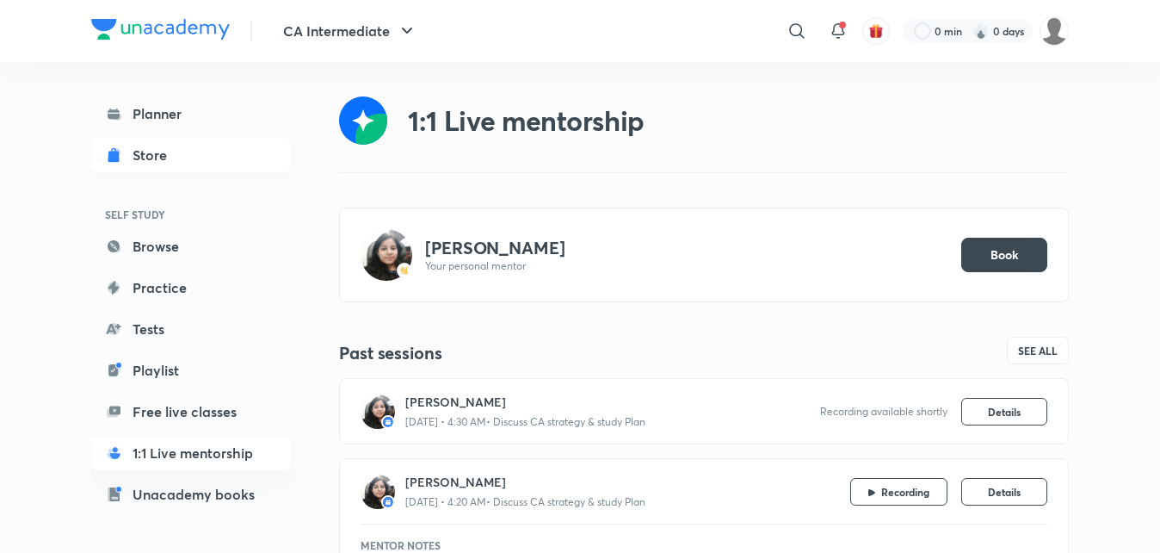
click at [159, 158] on div "Store" at bounding box center [155, 155] width 45 height 21
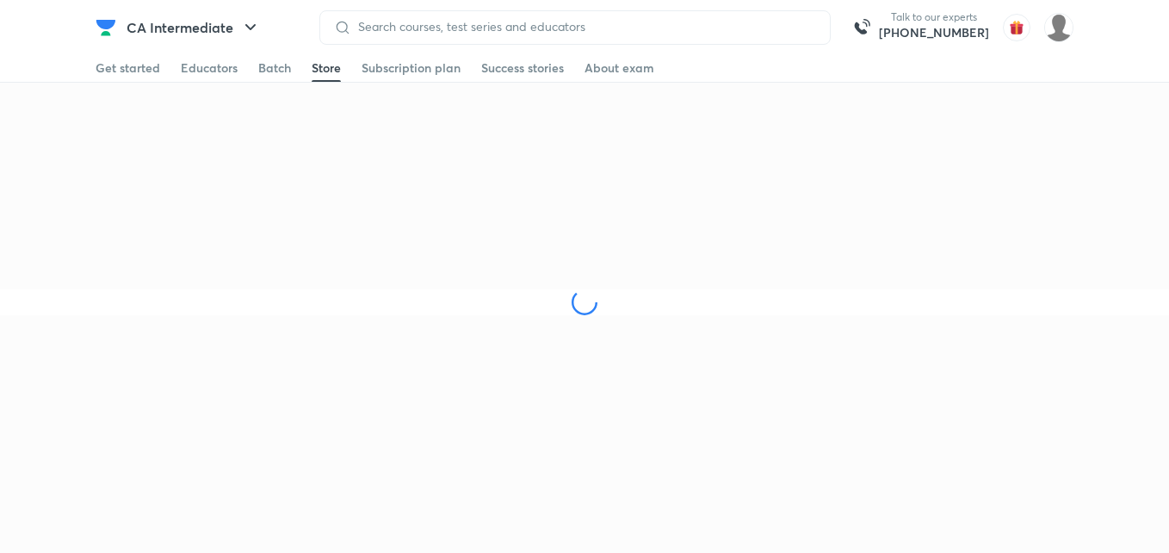
click at [159, 158] on div "CA Intermediate Talk to our experts [PHONE_NUMBER] Get started Educators Batch …" at bounding box center [584, 157] width 1169 height 315
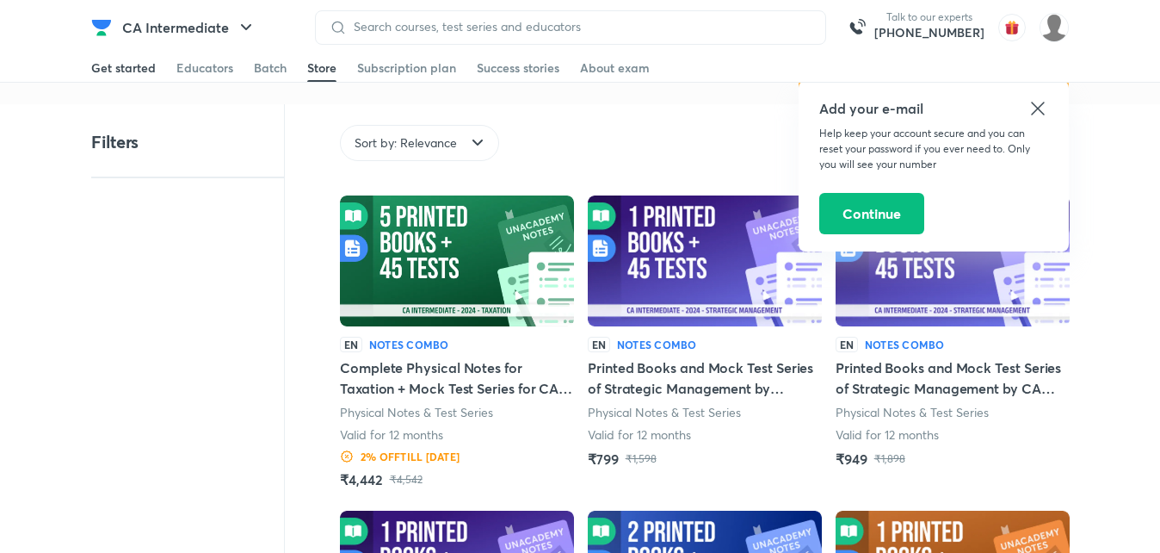
click at [132, 70] on div "Get started" at bounding box center [123, 67] width 65 height 17
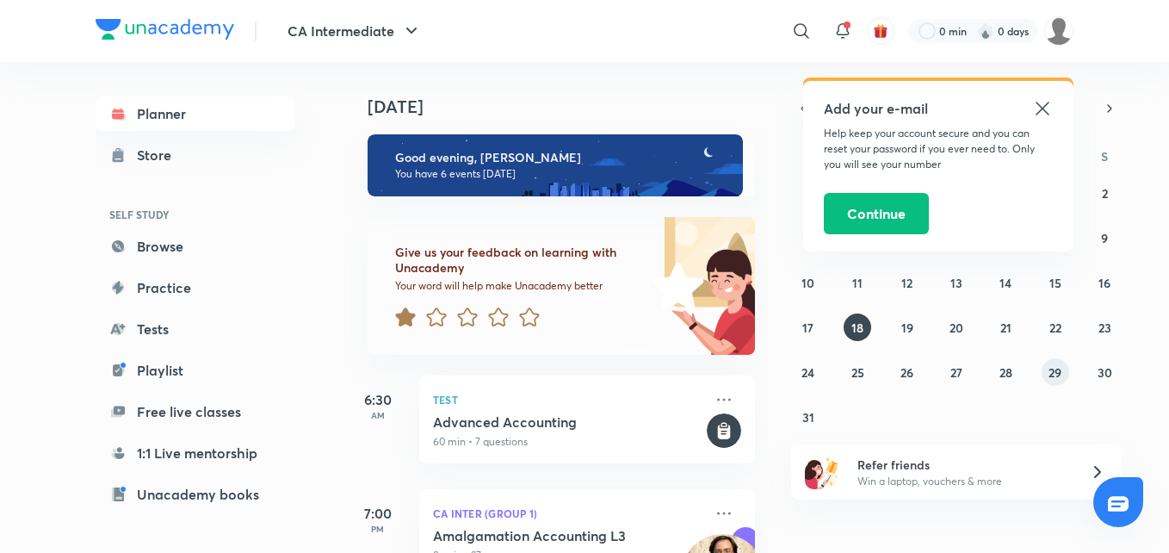
click at [1051, 379] on abbr "29" at bounding box center [1054, 372] width 13 height 16
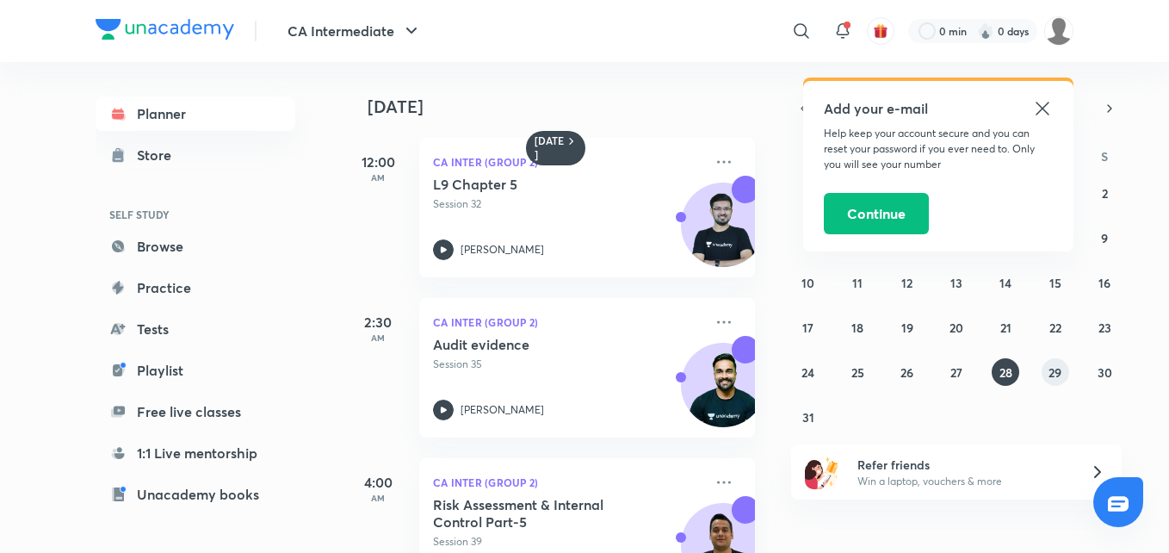
click at [1055, 374] on abbr "29" at bounding box center [1054, 372] width 13 height 16
click at [1101, 371] on abbr "30" at bounding box center [1105, 372] width 15 height 16
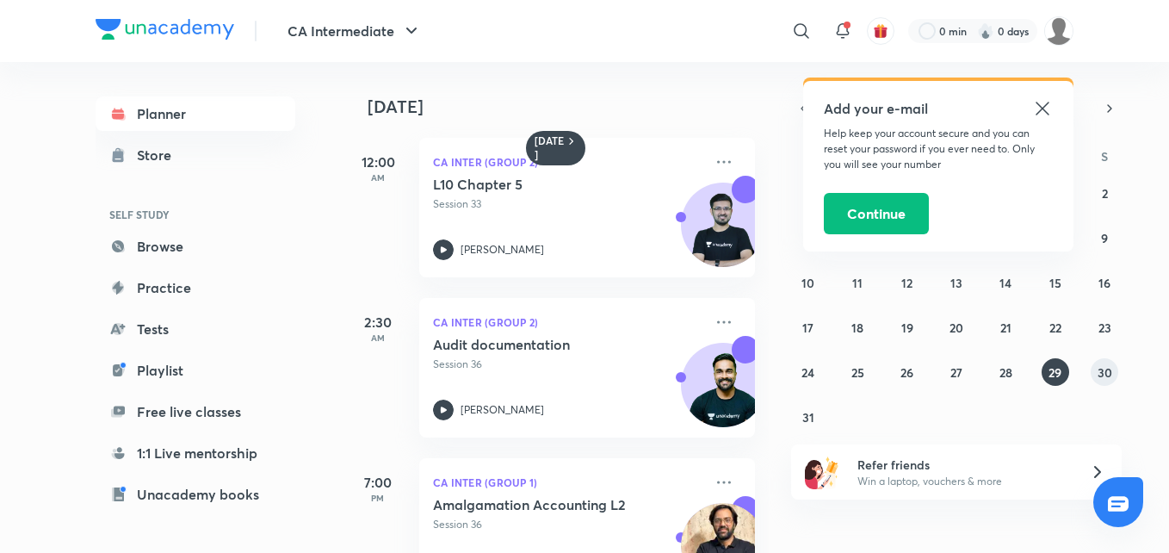
click at [1110, 369] on abbr "30" at bounding box center [1105, 372] width 15 height 16
click at [1101, 372] on abbr "30" at bounding box center [1105, 372] width 15 height 16
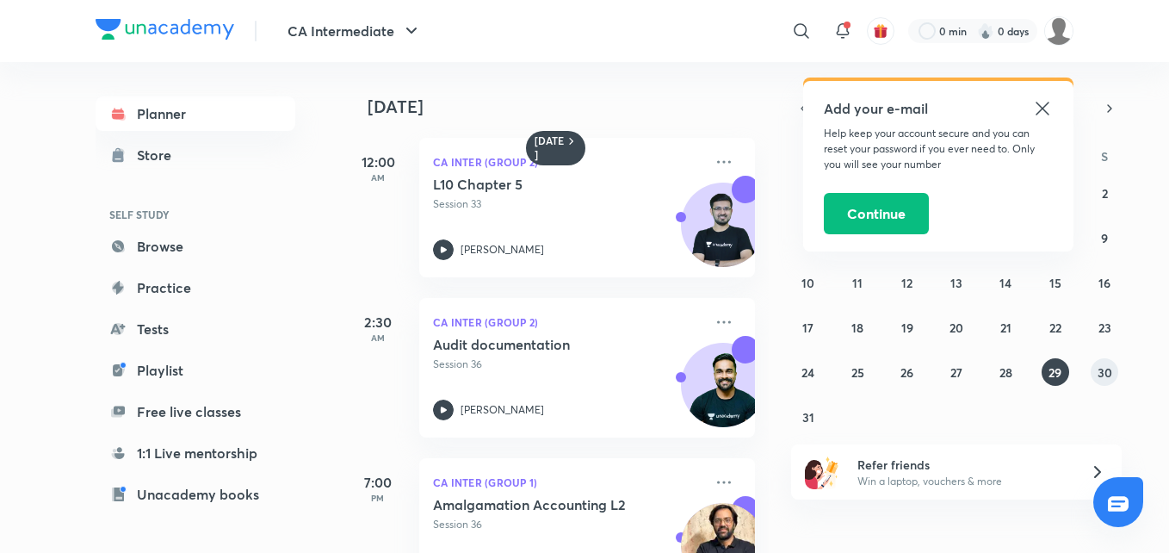
click at [1104, 373] on abbr "30" at bounding box center [1105, 372] width 15 height 16
click at [1108, 374] on abbr "30" at bounding box center [1105, 372] width 15 height 16
click at [1006, 368] on abbr "28" at bounding box center [1005, 372] width 13 height 16
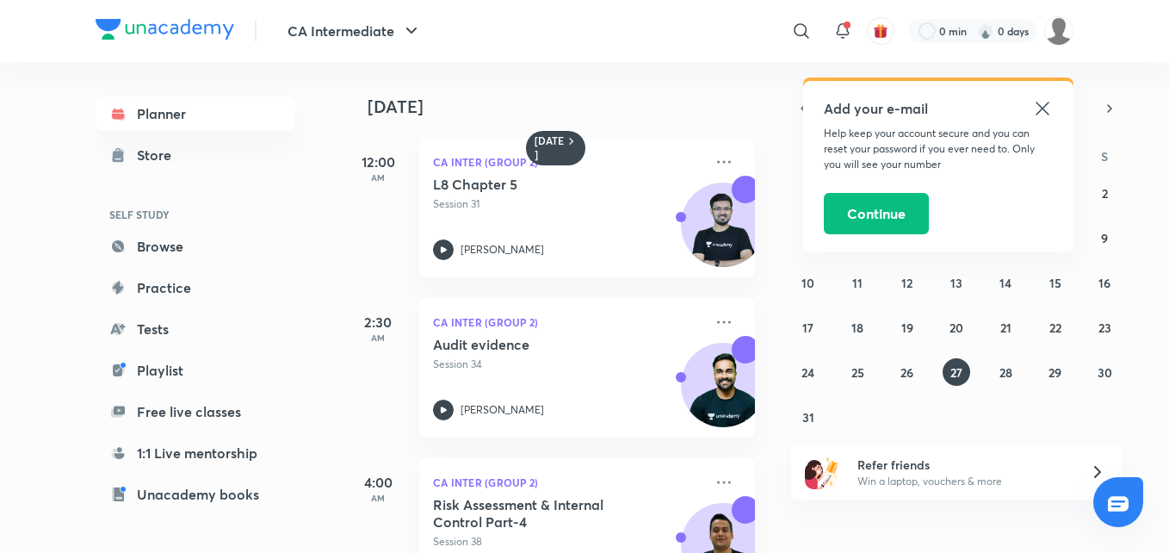
drag, startPoint x: 1006, startPoint y: 368, endPoint x: 965, endPoint y: 424, distance: 69.6
click at [965, 424] on div "27 28 29 30 31 1 2 3 4 5 6 7 8 9 10 11 12 13 14 15 16 17 18 19 20 21 22 23 24 2…" at bounding box center [956, 304] width 331 height 251
click at [1011, 379] on abbr "28" at bounding box center [1005, 372] width 13 height 16
click at [1006, 379] on abbr "28" at bounding box center [1005, 372] width 13 height 16
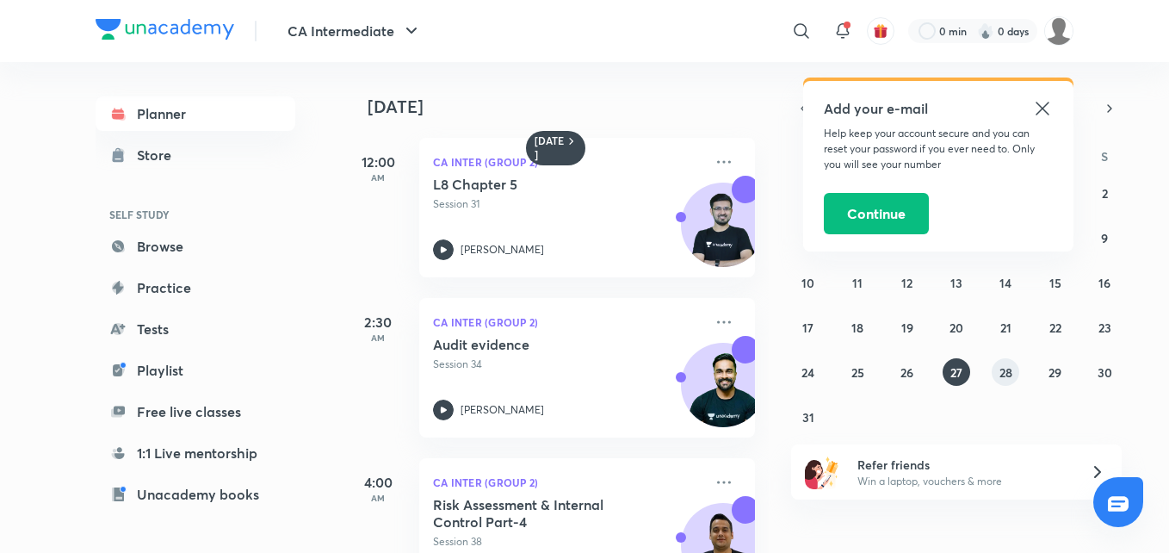
click at [1002, 374] on abbr "28" at bounding box center [1005, 372] width 13 height 16
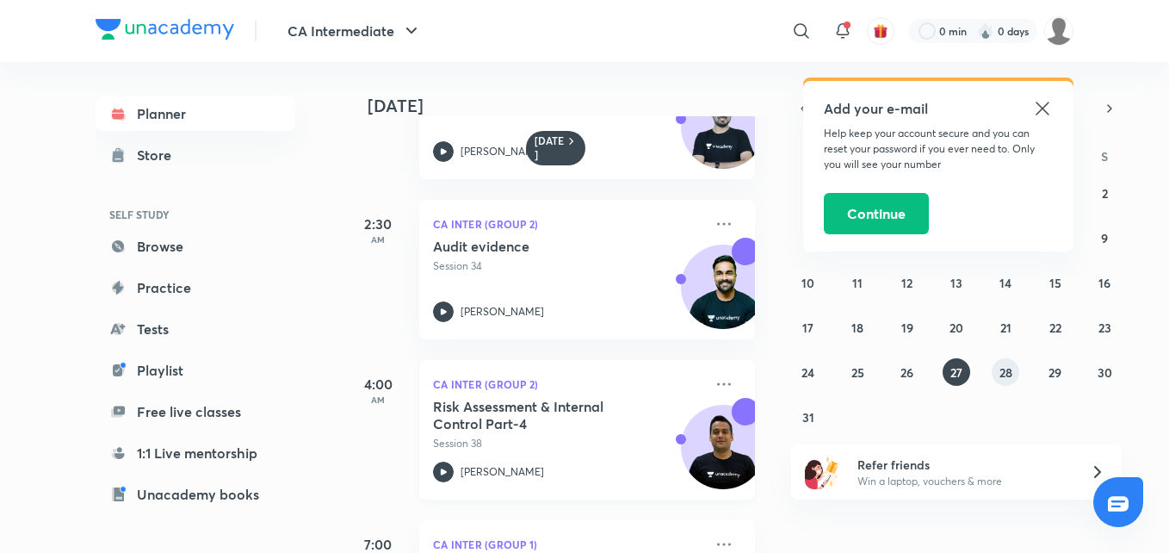
scroll to position [97, 0]
click at [1013, 368] on button "28" at bounding box center [1006, 372] width 28 height 28
click at [1013, 369] on button "28" at bounding box center [1006, 372] width 28 height 28
click at [1002, 368] on abbr "28" at bounding box center [1005, 372] width 13 height 16
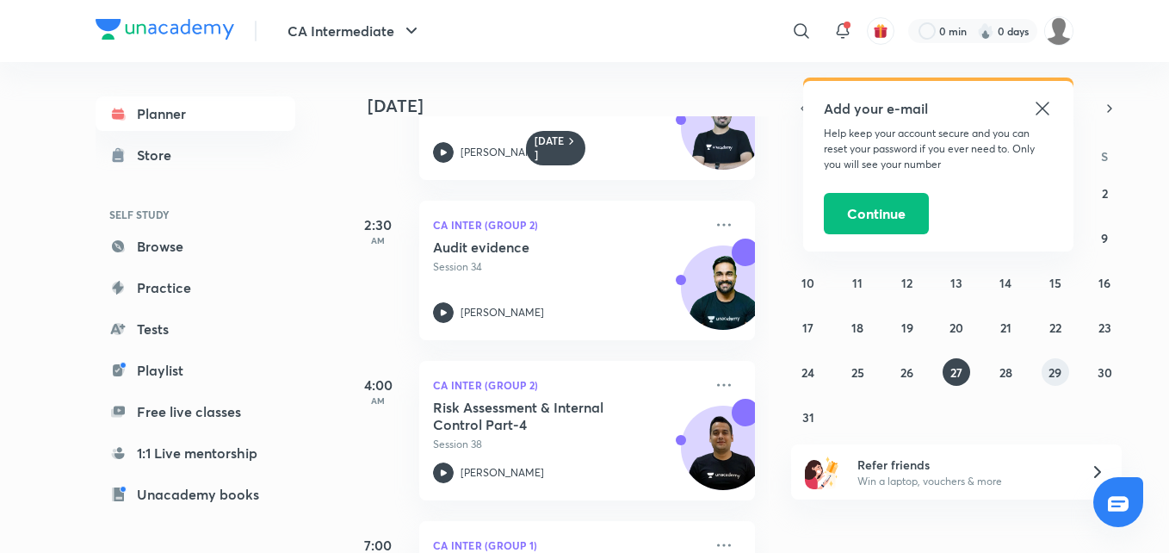
click at [1051, 378] on abbr "29" at bounding box center [1054, 372] width 13 height 16
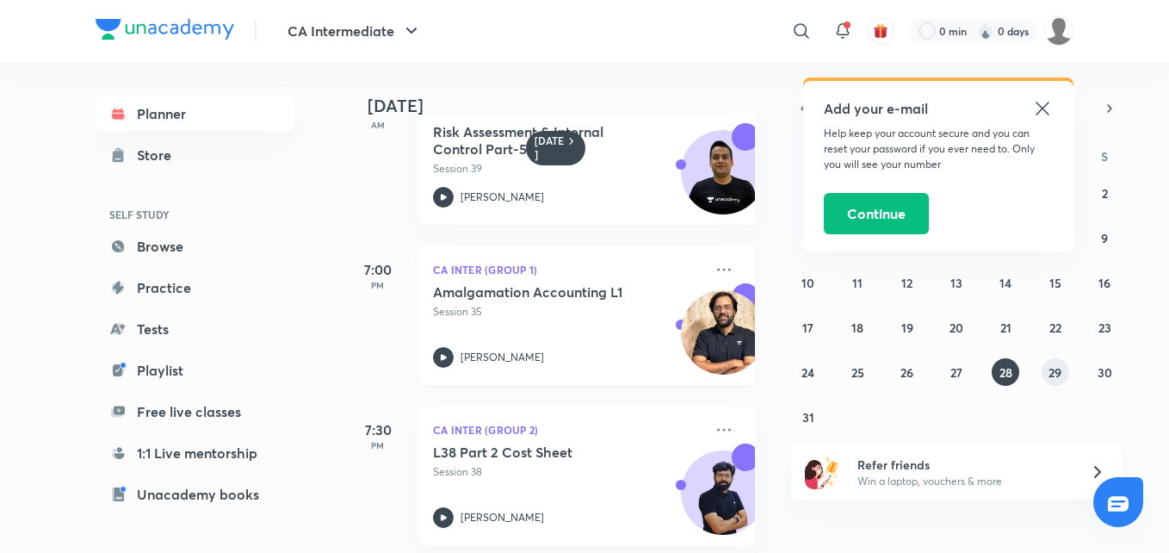
scroll to position [344, 0]
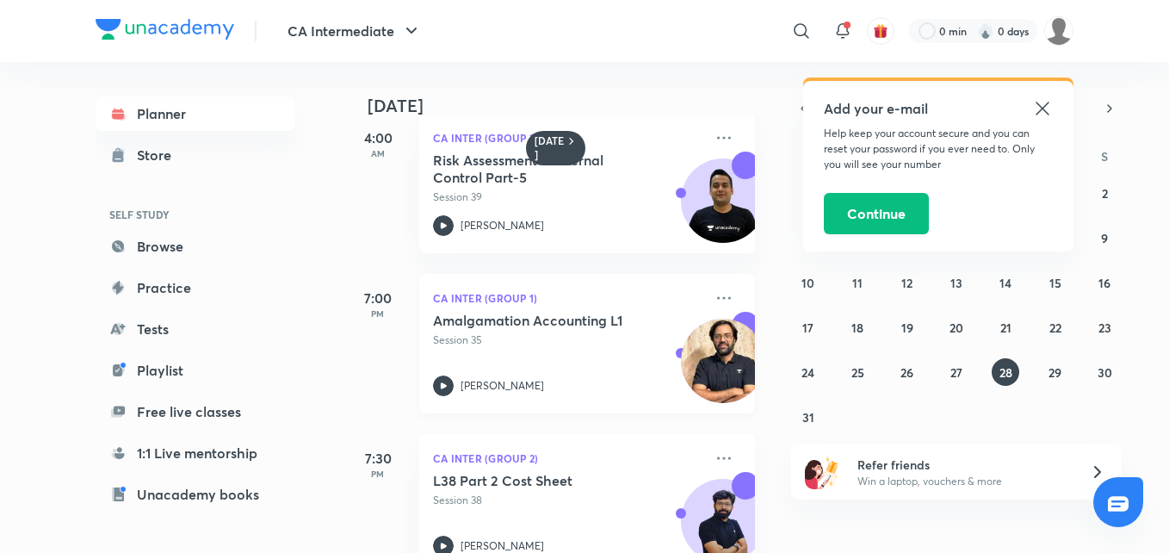
click at [442, 383] on icon at bounding box center [444, 385] width 6 height 6
